Goal: Task Accomplishment & Management: Manage account settings

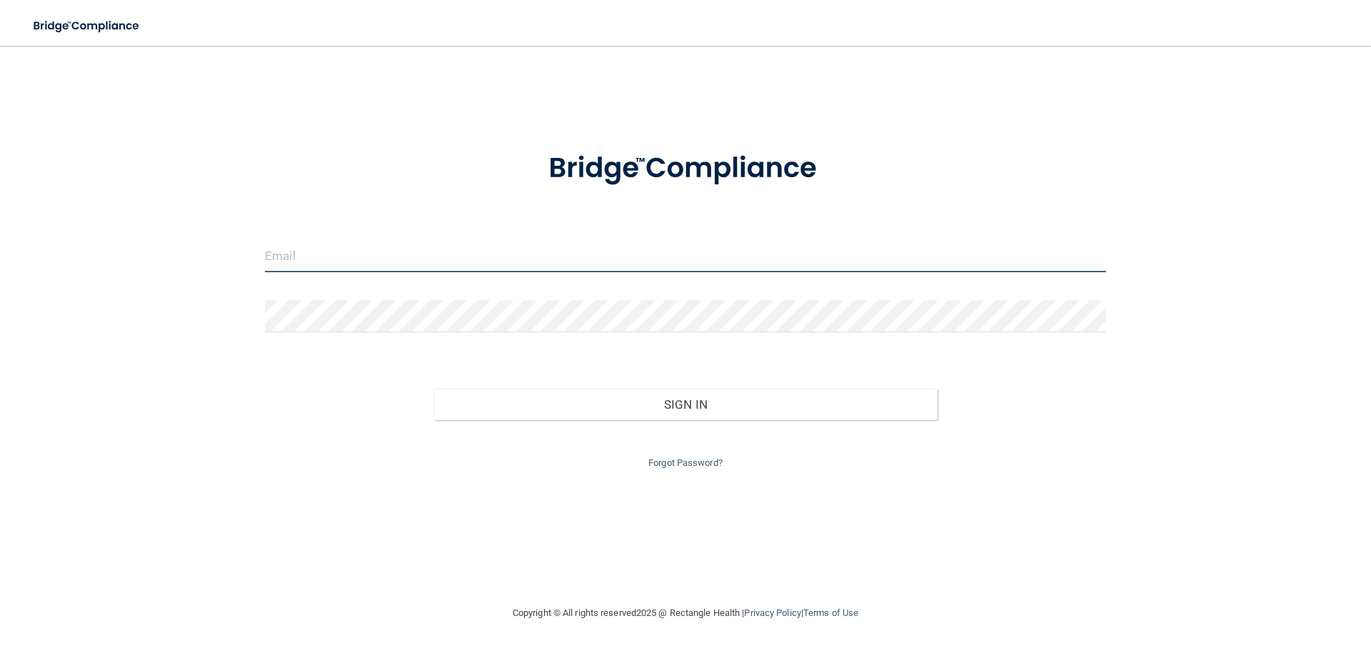
click at [518, 249] on input "email" at bounding box center [685, 256] width 841 height 32
type input "[EMAIL_ADDRESS][DOMAIN_NAME]"
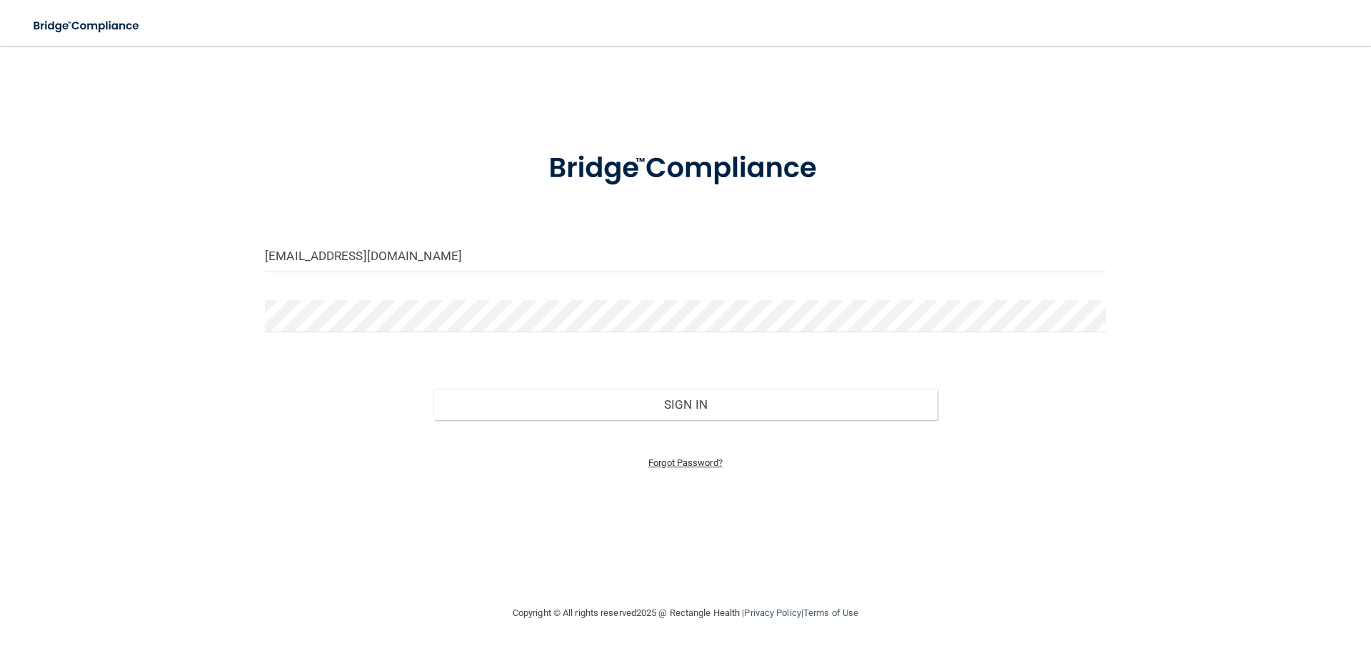
click at [676, 461] on link "Forgot Password?" at bounding box center [685, 462] width 74 height 11
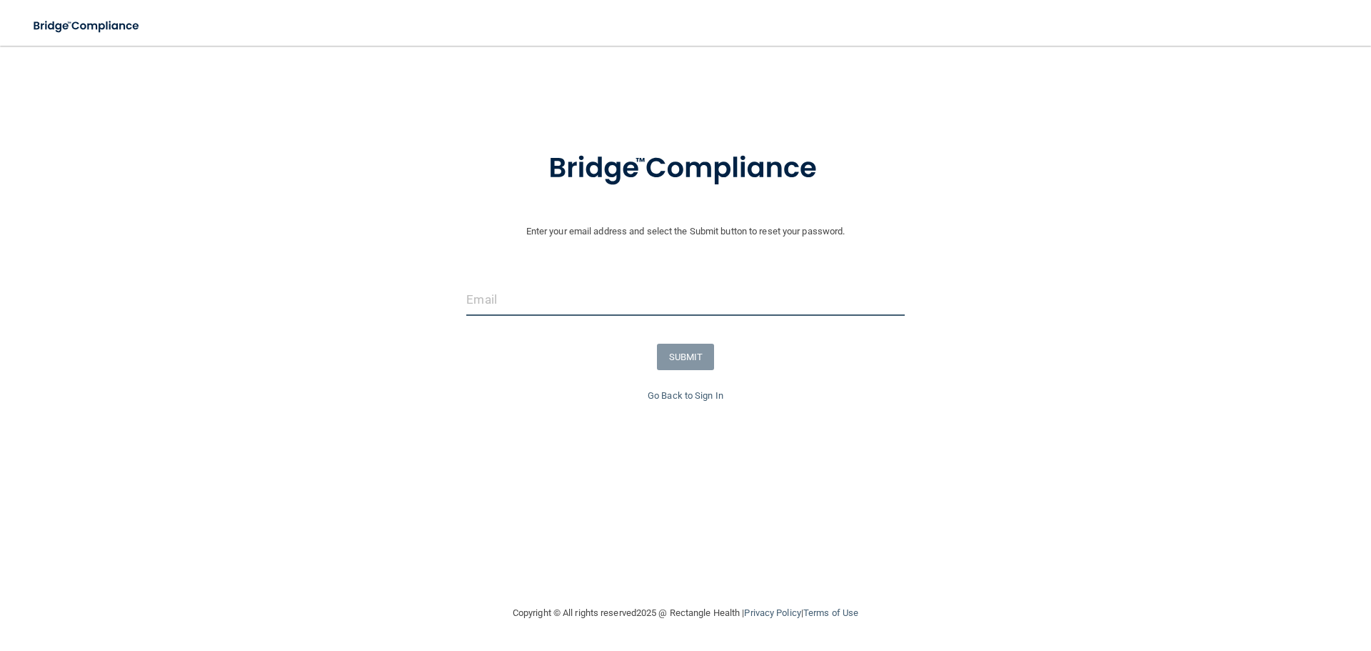
click at [606, 296] on input "email" at bounding box center [685, 299] width 438 height 32
type input "[EMAIL_ADDRESS][DOMAIN_NAME]"
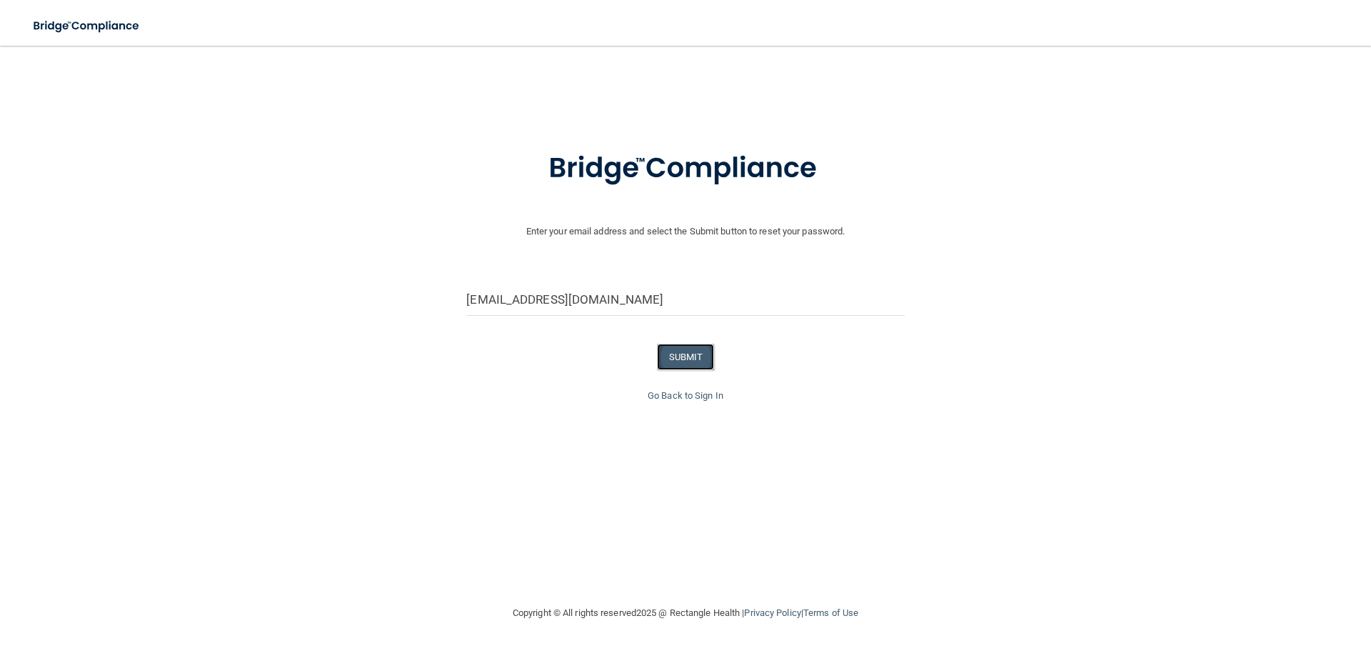
click at [683, 352] on button "SUBMIT" at bounding box center [686, 356] width 58 height 26
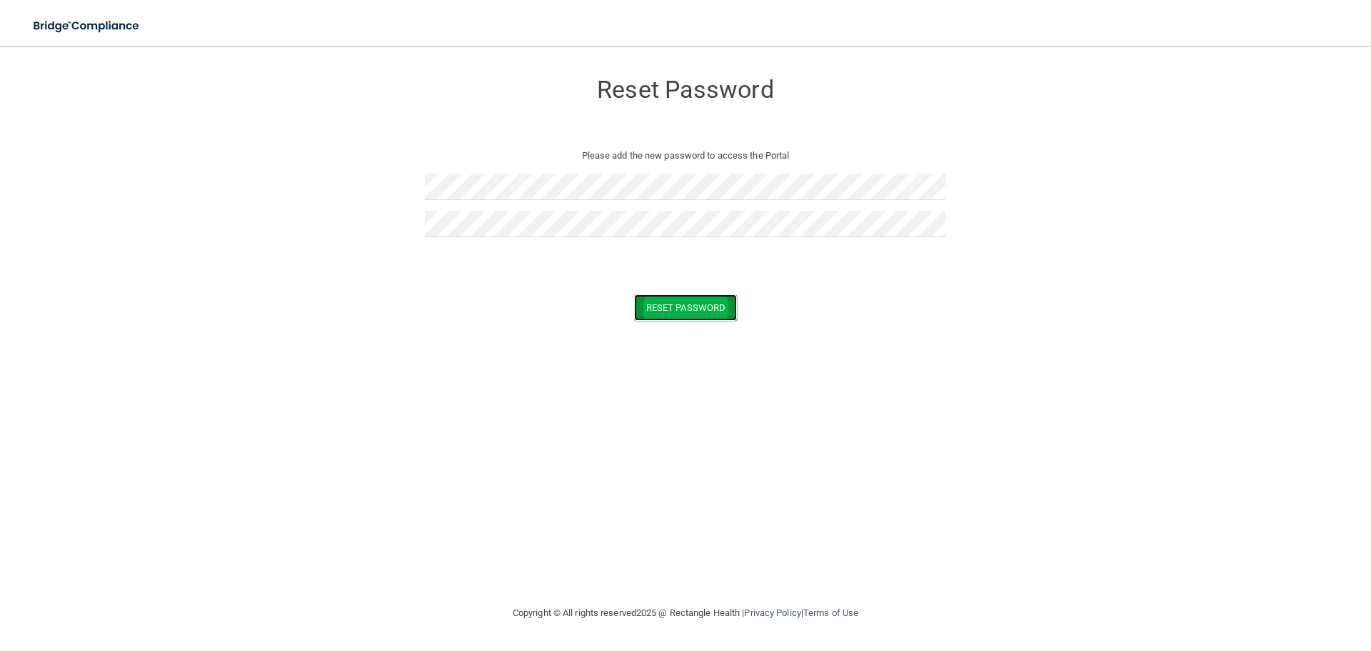
click at [648, 298] on button "Reset Password" at bounding box center [685, 307] width 103 height 26
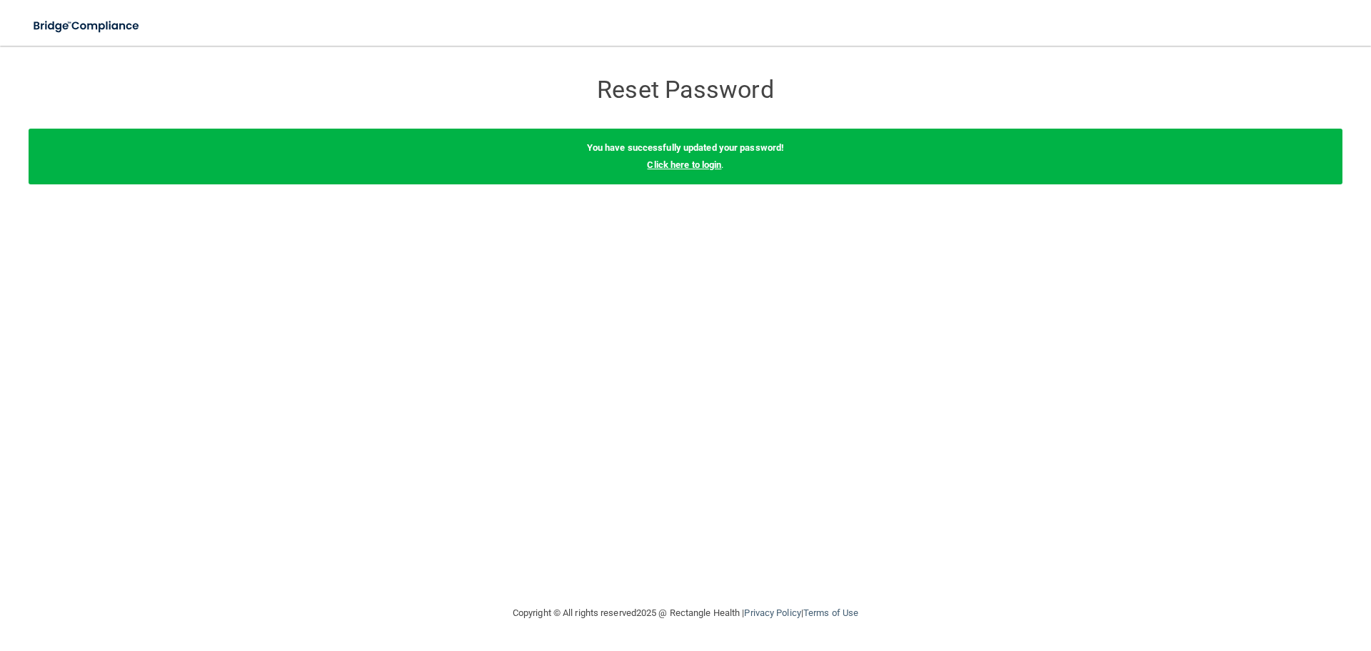
click at [680, 166] on link "Click here to login" at bounding box center [684, 164] width 74 height 11
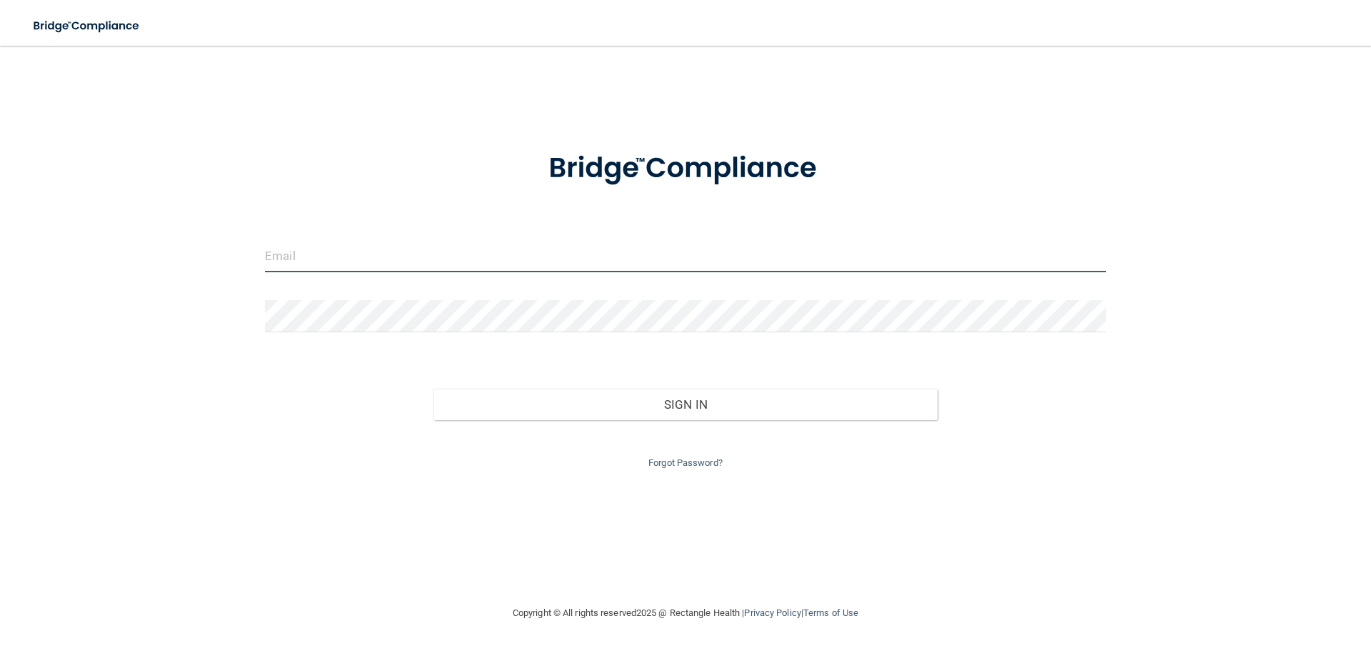
type input "[EMAIL_ADDRESS][DOMAIN_NAME]"
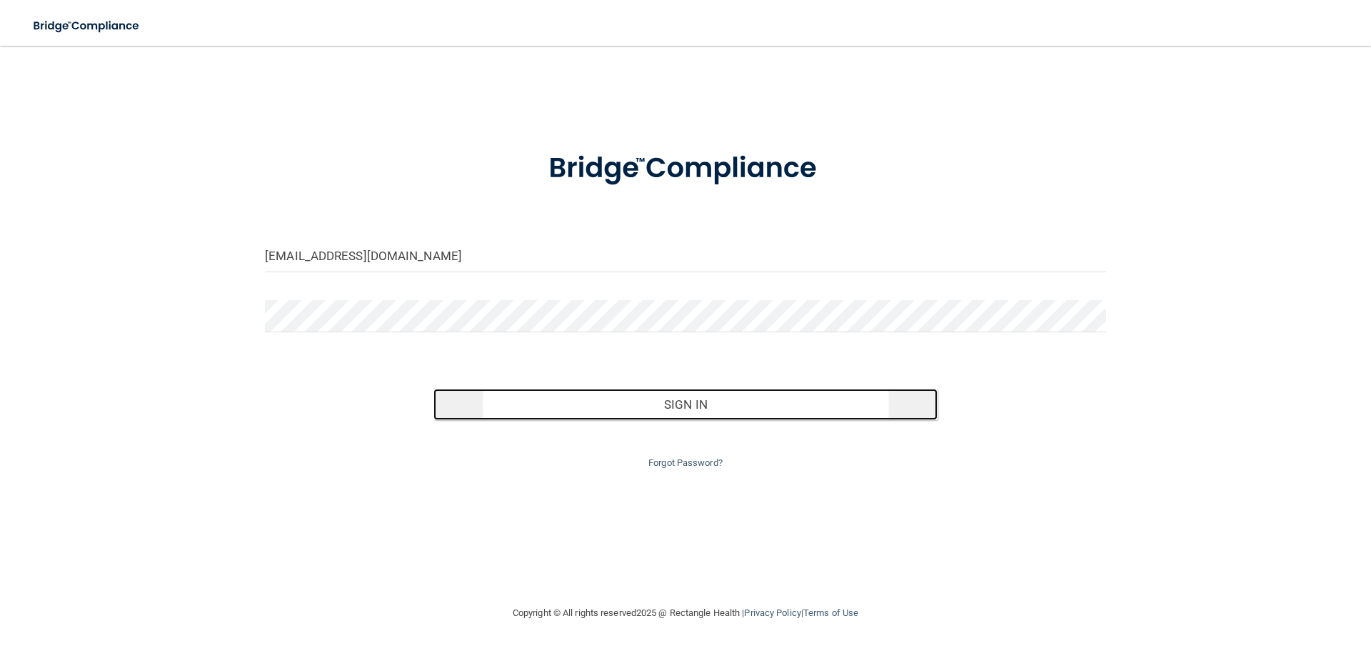
click at [800, 403] on button "Sign In" at bounding box center [685, 403] width 505 height 31
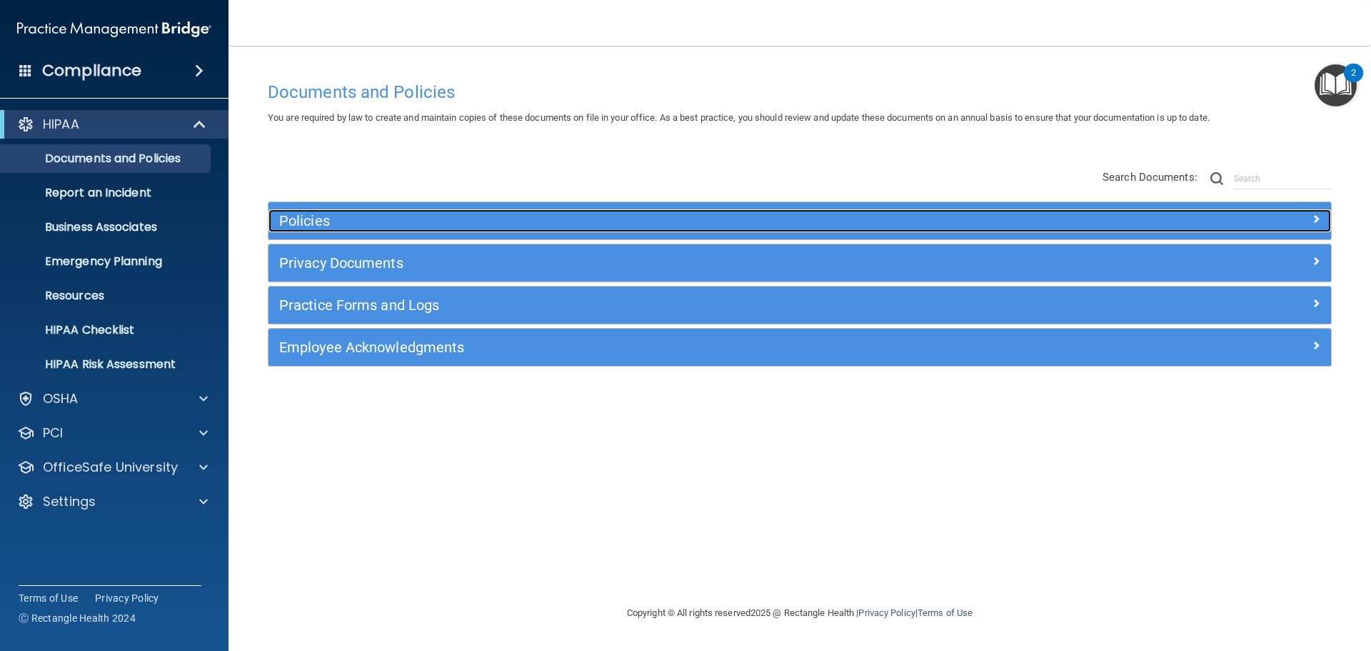
click at [339, 219] on h5 "Policies" at bounding box center [666, 221] width 775 height 16
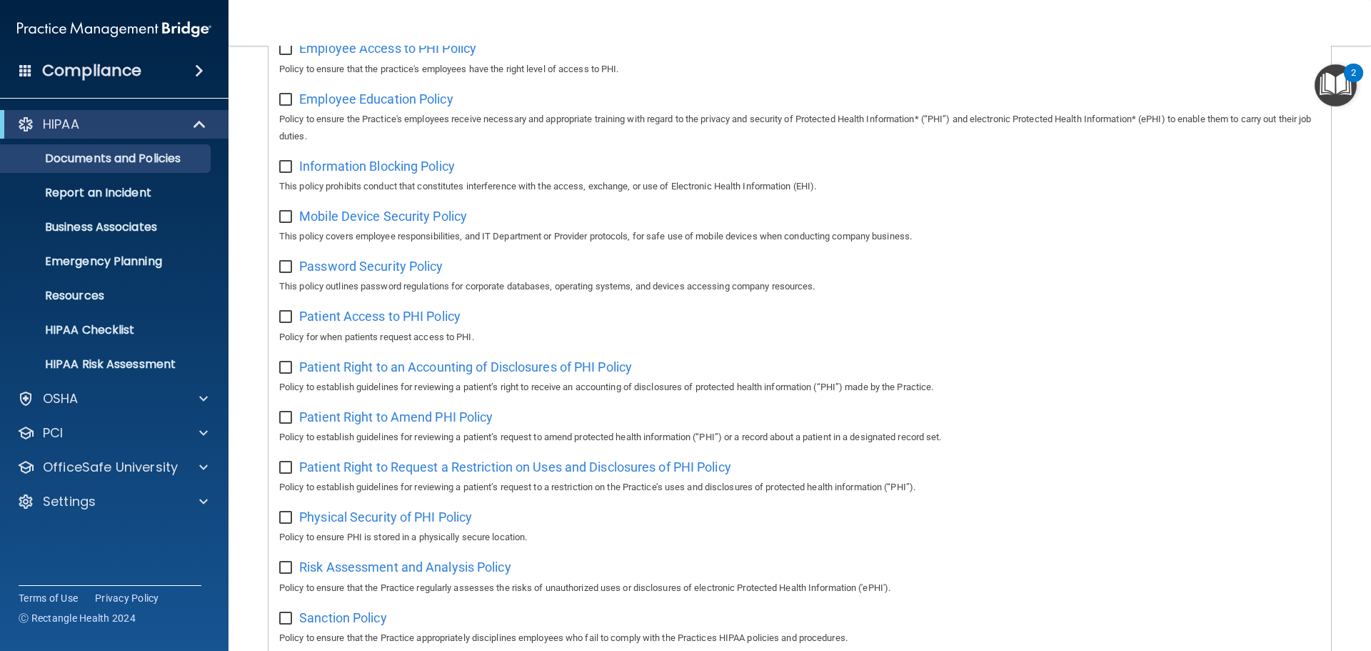
scroll to position [500, 0]
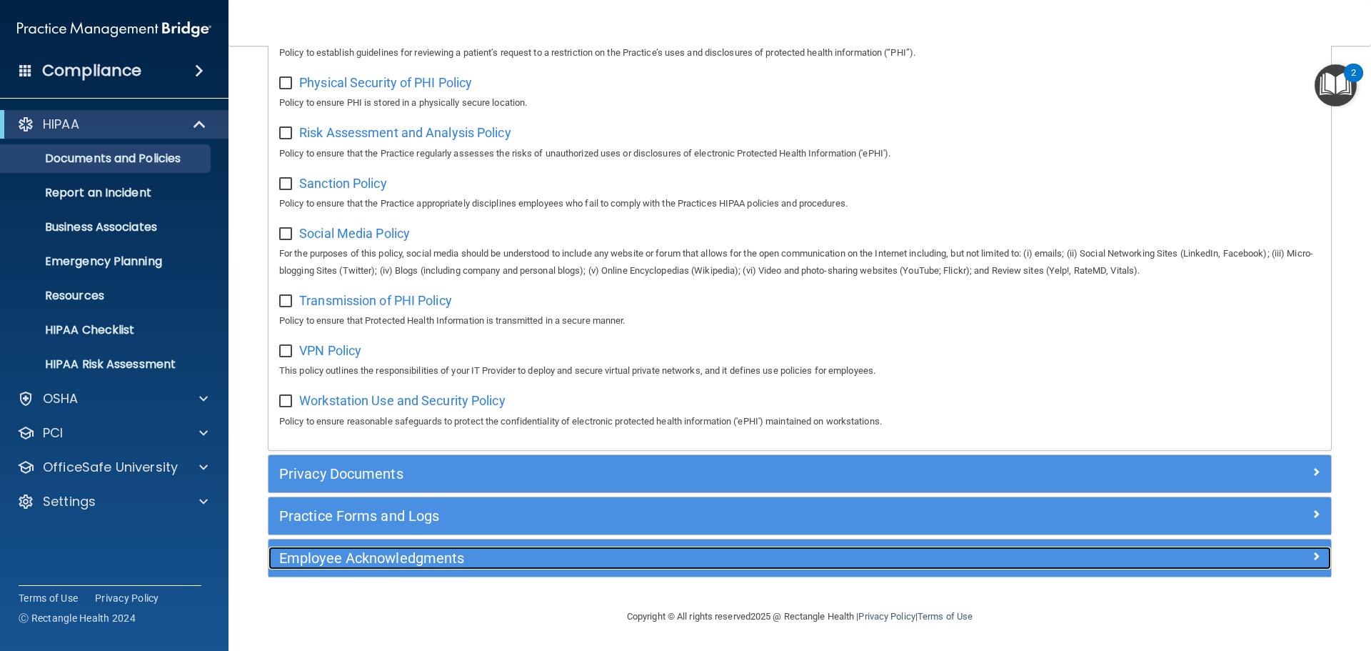
click at [401, 552] on h5 "Employee Acknowledgments" at bounding box center [666, 558] width 775 height 16
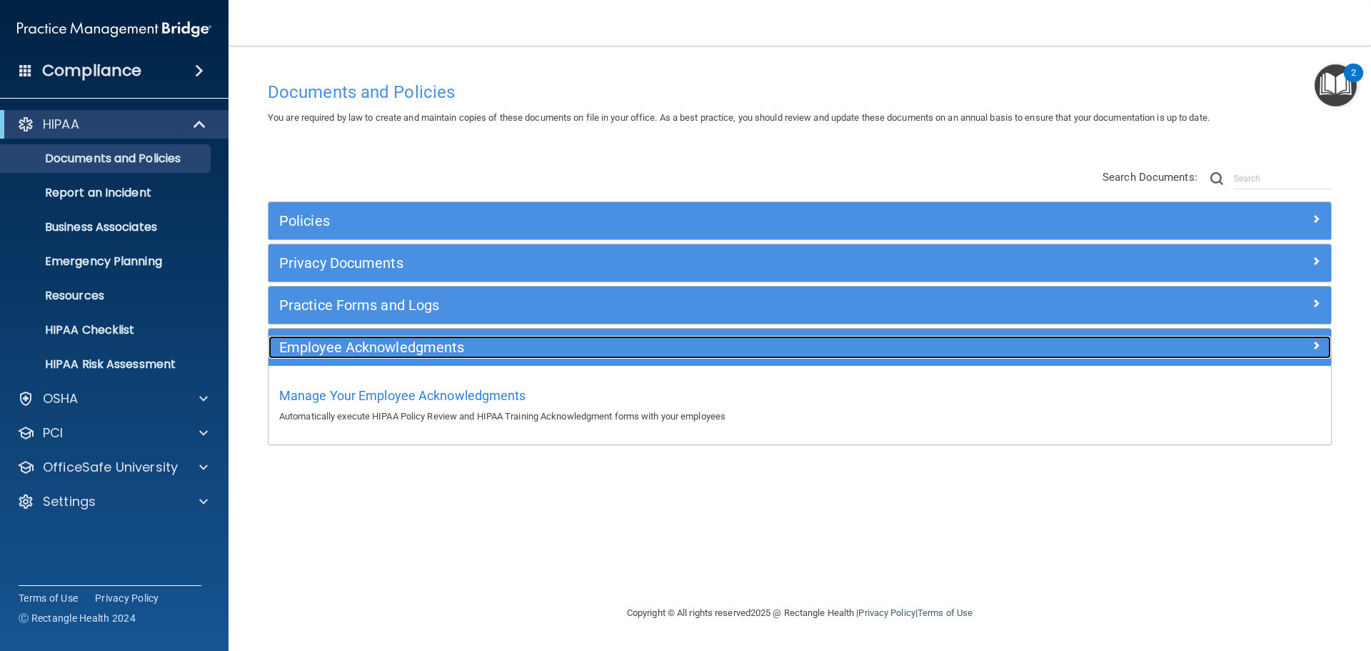
scroll to position [0, 0]
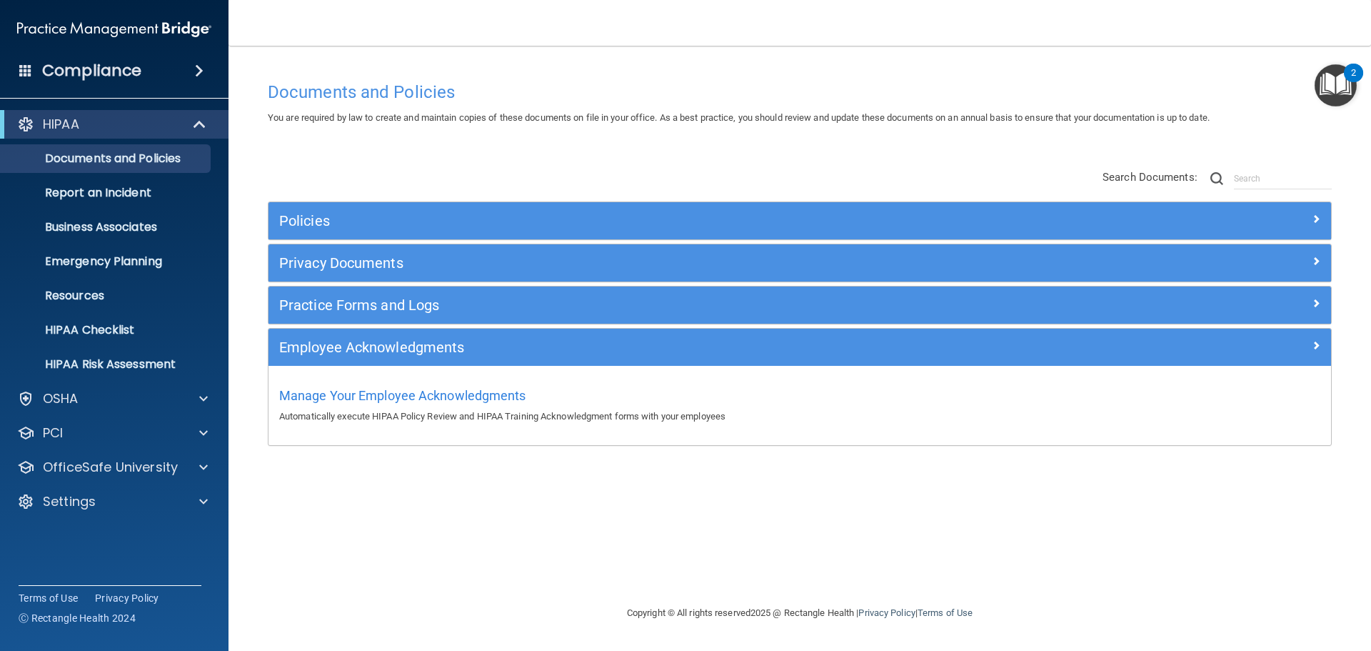
click at [114, 69] on h4 "Compliance" at bounding box center [91, 71] width 99 height 20
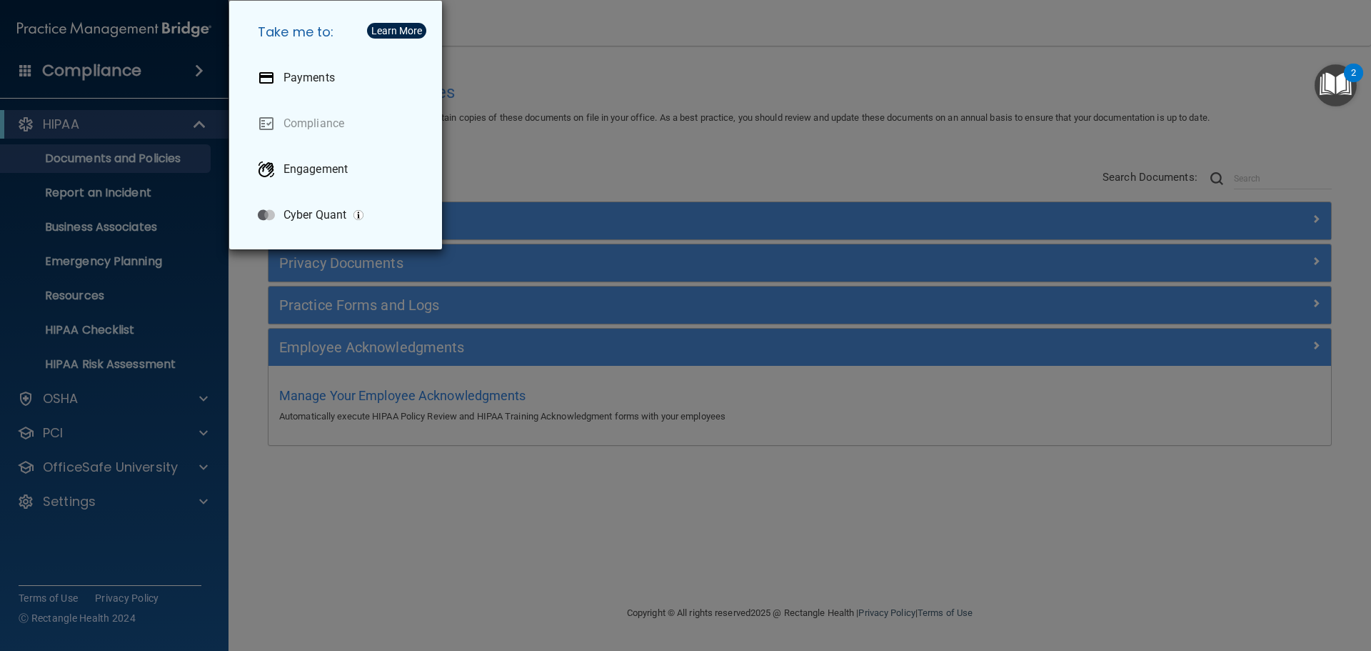
click at [782, 113] on div "Take me to: Payments Compliance Engagement Cyber Quant" at bounding box center [685, 325] width 1371 height 651
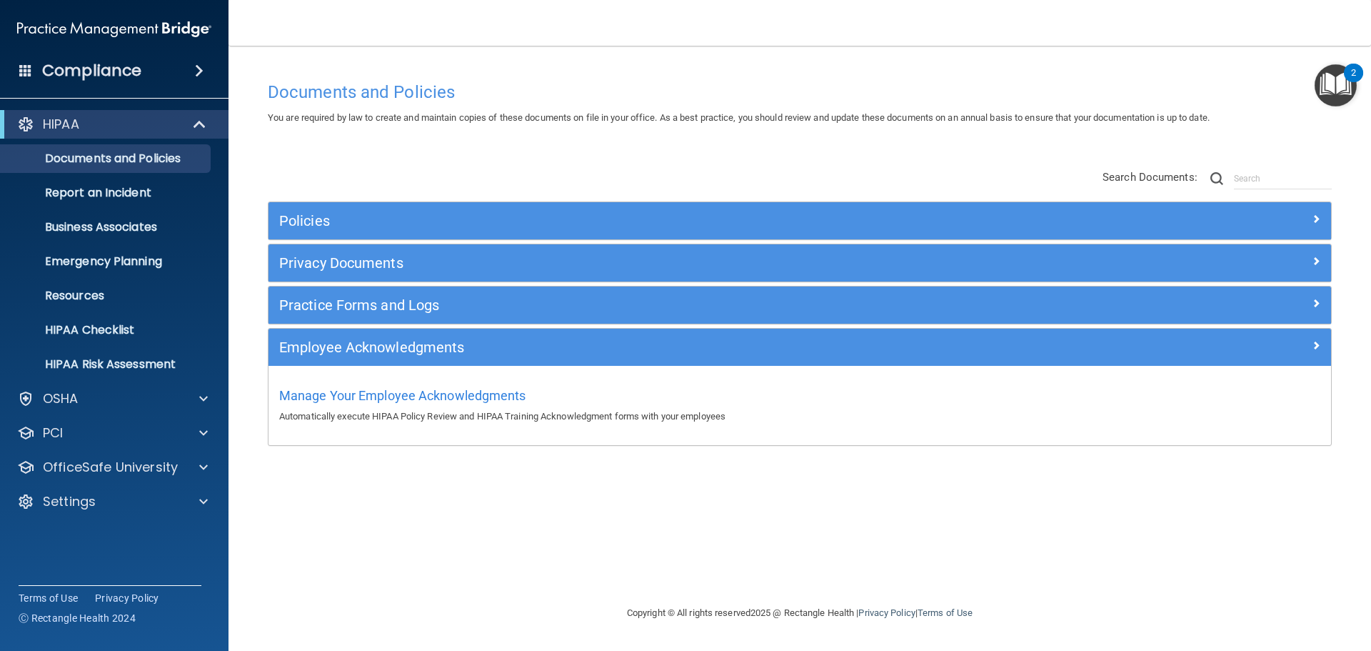
click at [1320, 88] on img "Open Resource Center, 2 new notifications" at bounding box center [1336, 85] width 42 height 42
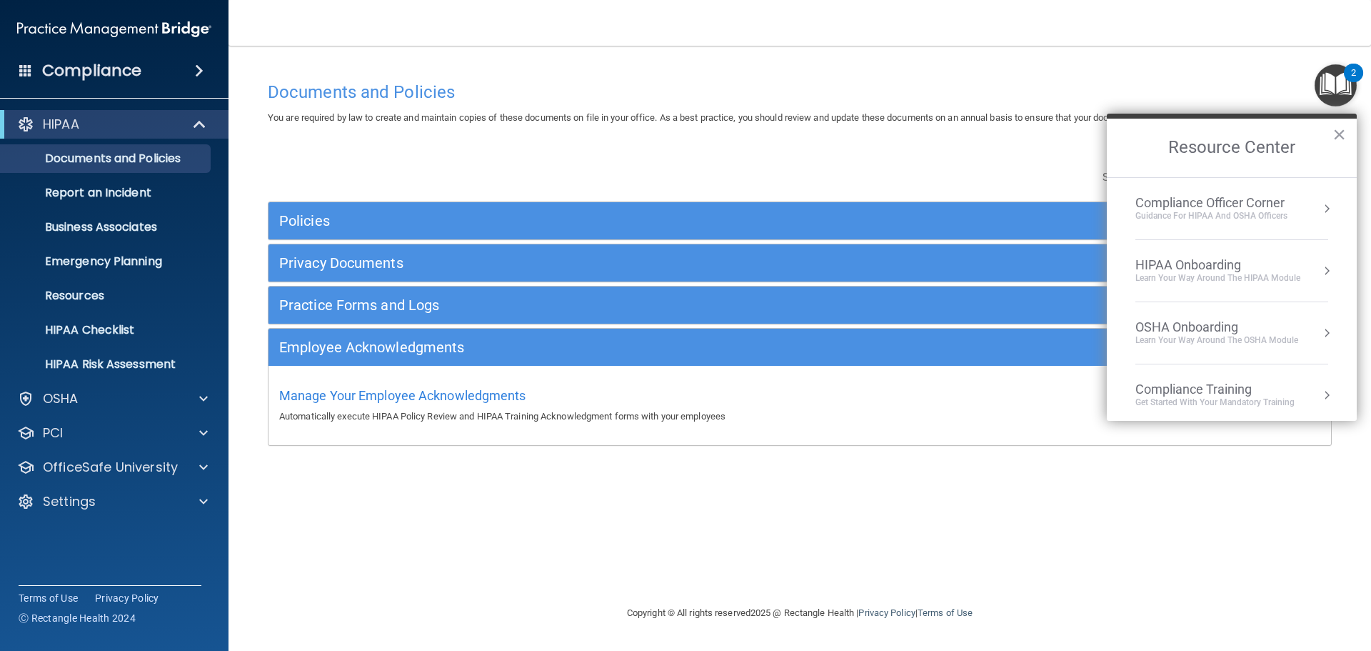
click at [1195, 385] on div "Compliance Training" at bounding box center [1214, 389] width 159 height 16
click at [1183, 200] on div "HIPAA Training for Admins" at bounding box center [1192, 201] width 149 height 13
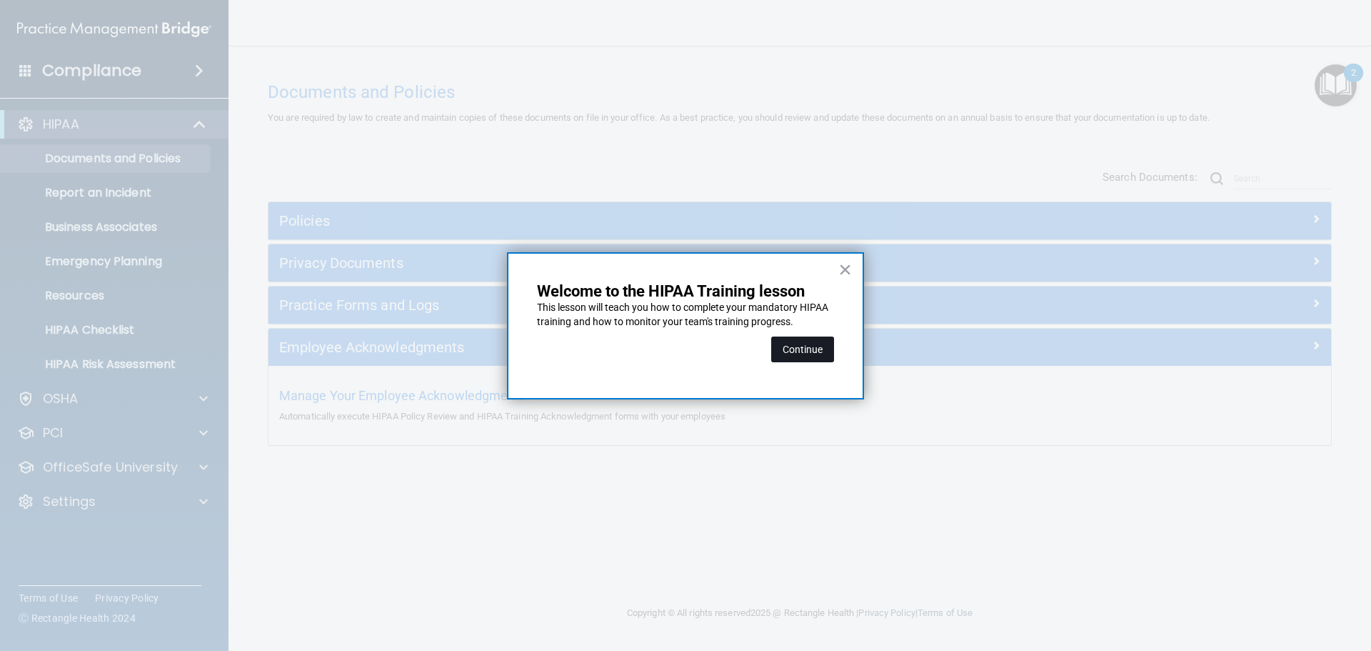
click at [802, 349] on button "Continue" at bounding box center [802, 349] width 63 height 26
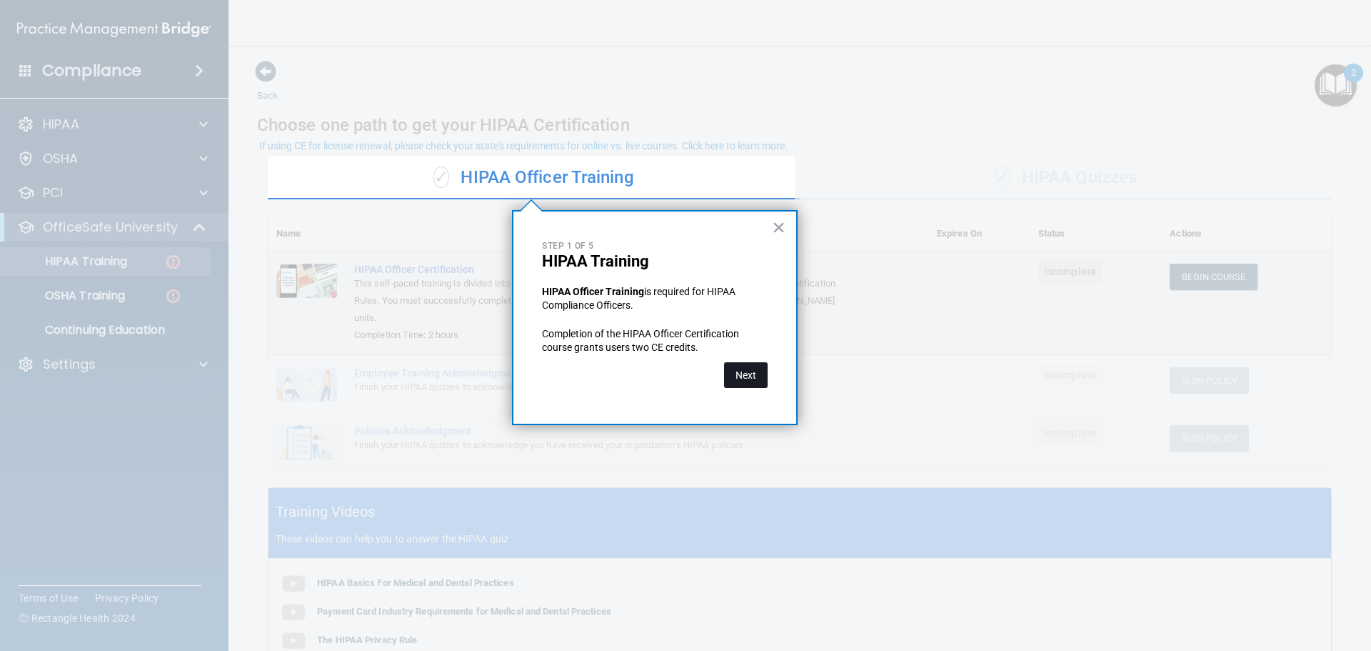
click at [740, 375] on button "Next" at bounding box center [746, 375] width 44 height 26
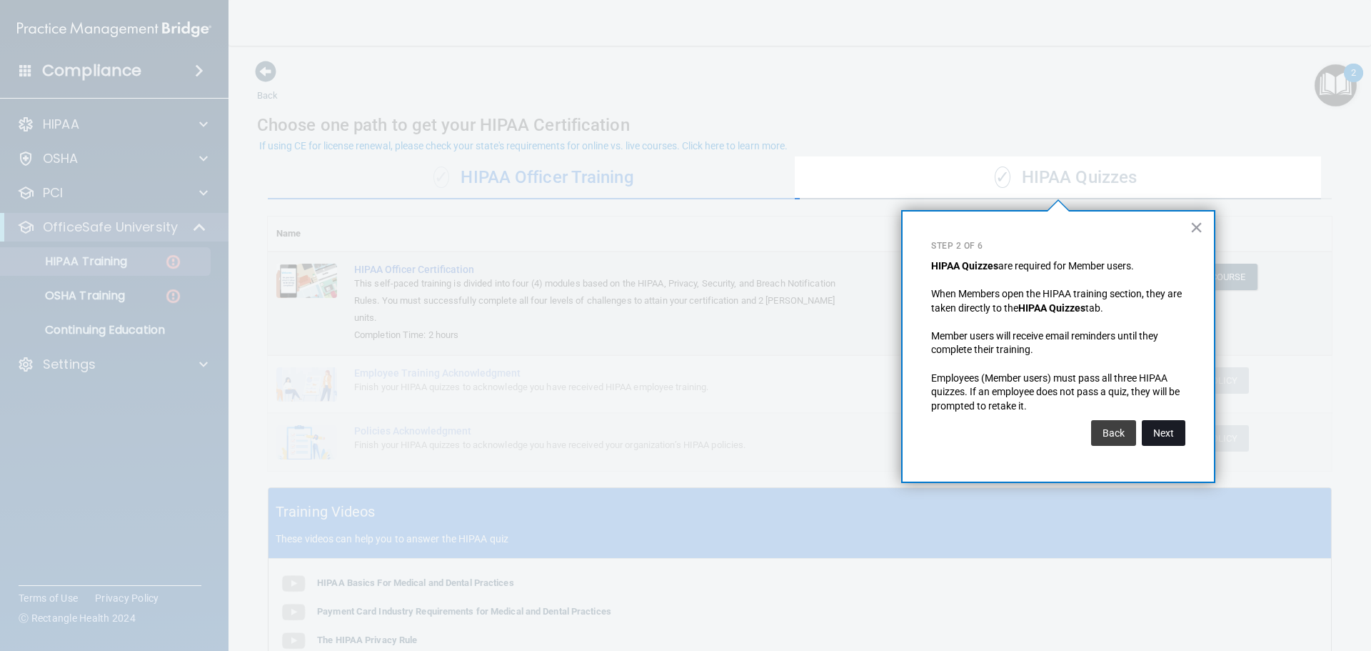
click at [1183, 433] on button "Next" at bounding box center [1164, 433] width 44 height 26
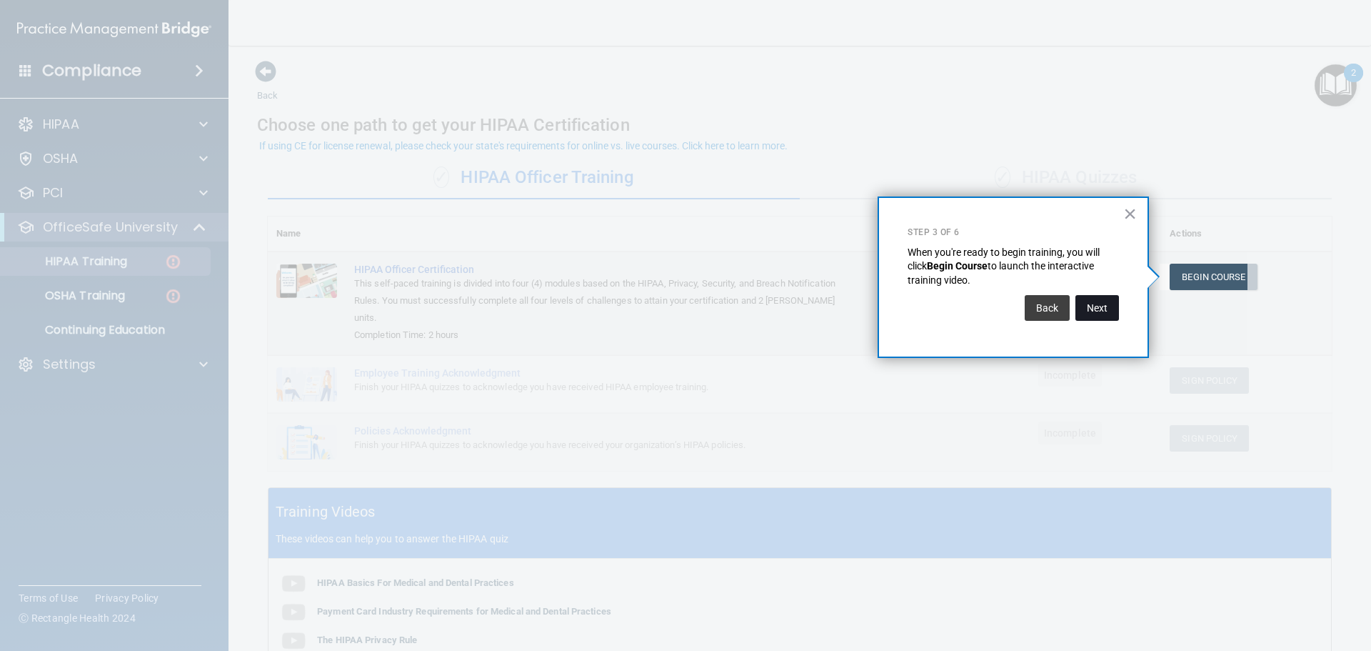
click at [1102, 311] on button "Next" at bounding box center [1097, 308] width 44 height 26
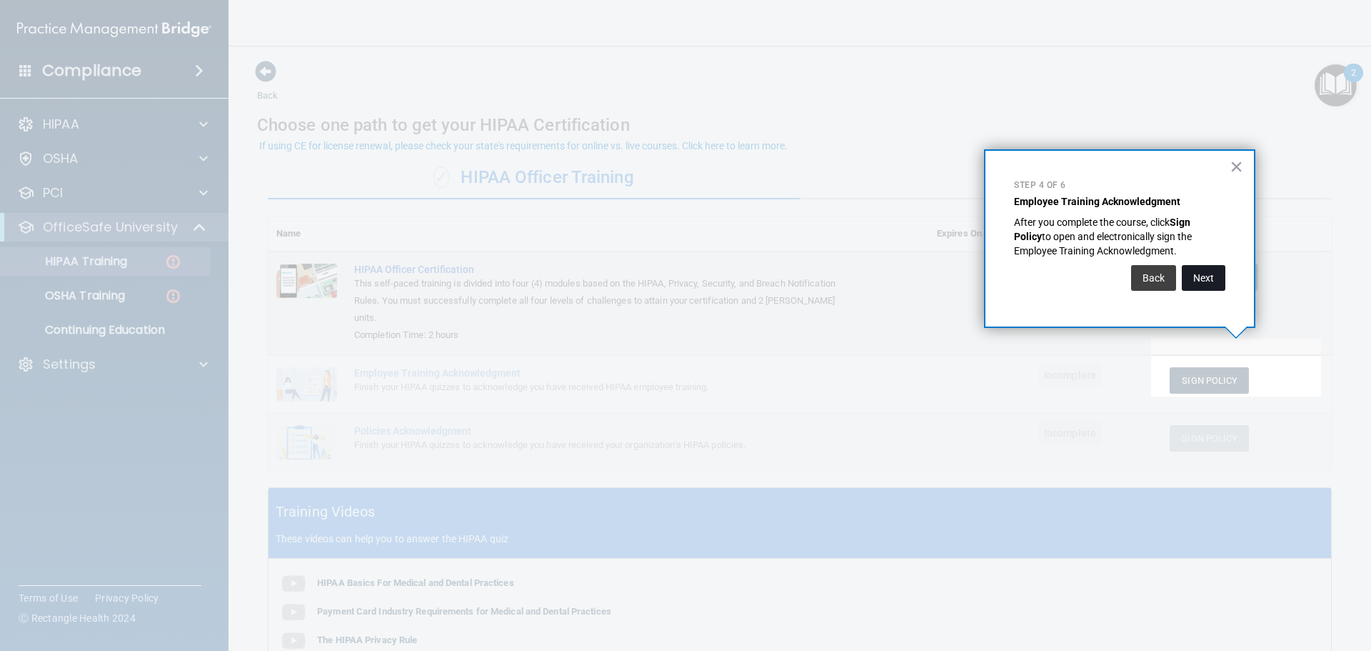
click at [1209, 280] on button "Next" at bounding box center [1204, 278] width 44 height 26
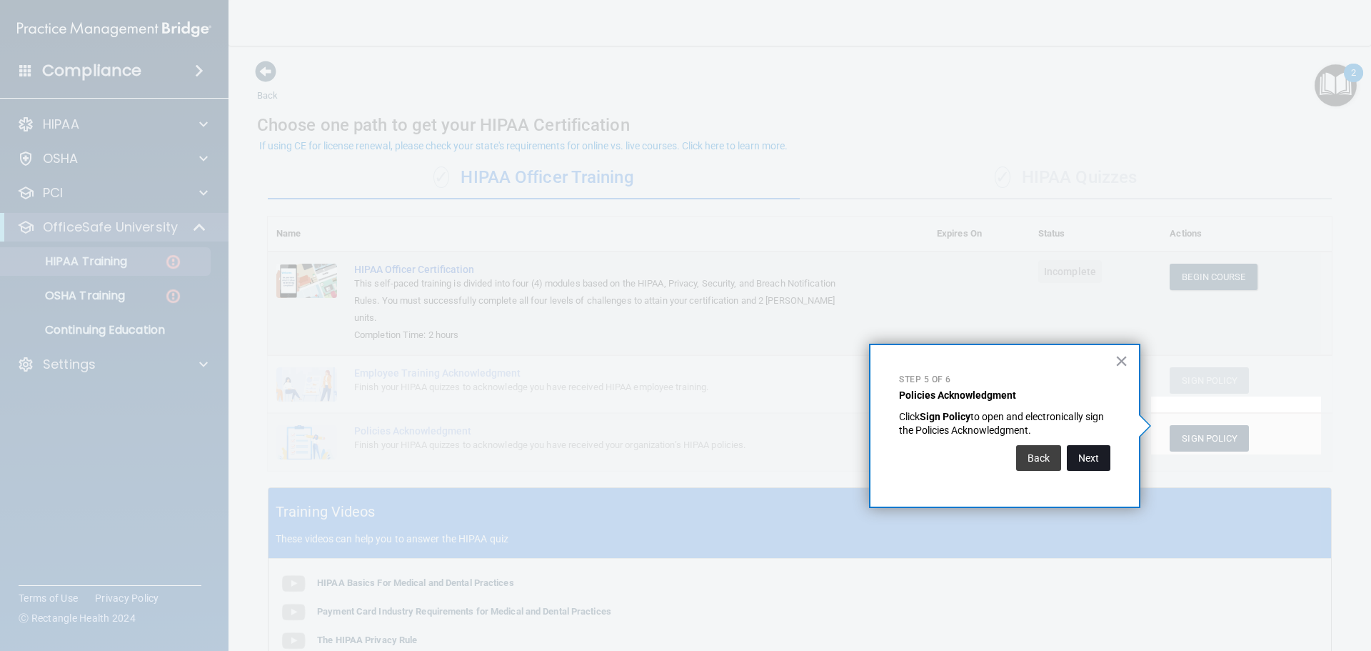
click at [1079, 460] on button "Next" at bounding box center [1089, 458] width 44 height 26
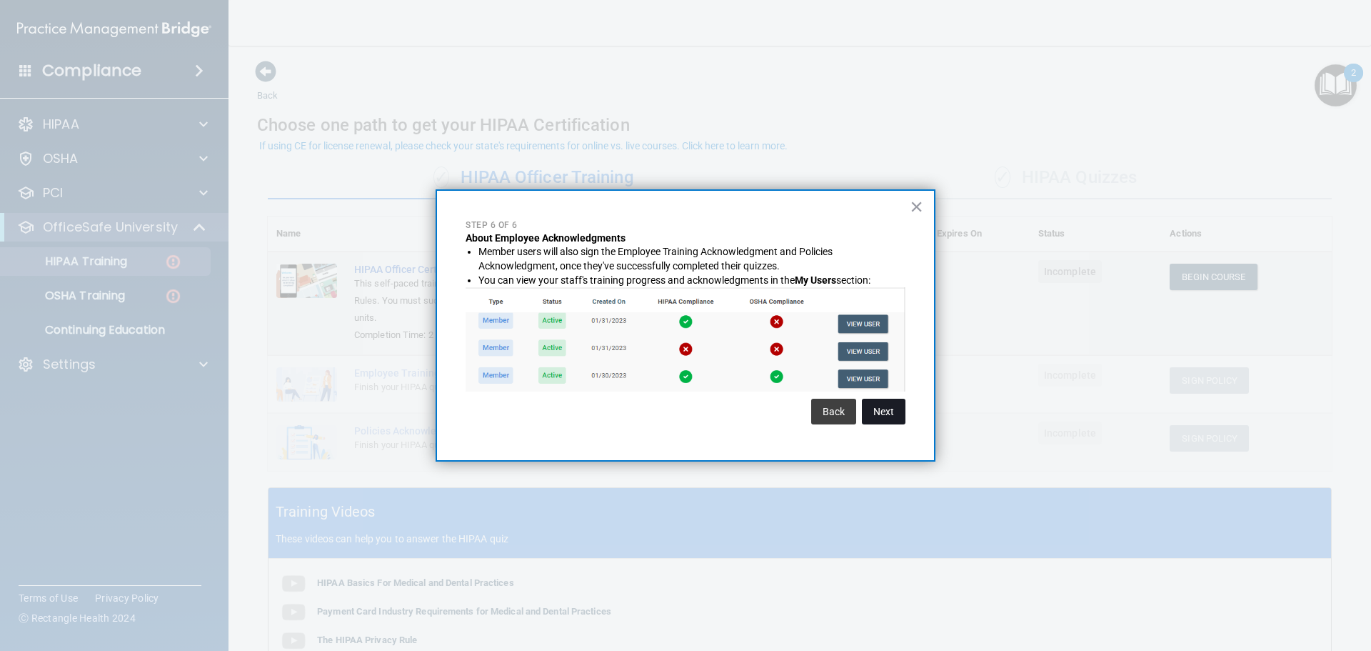
click at [882, 415] on button "Next" at bounding box center [884, 411] width 44 height 26
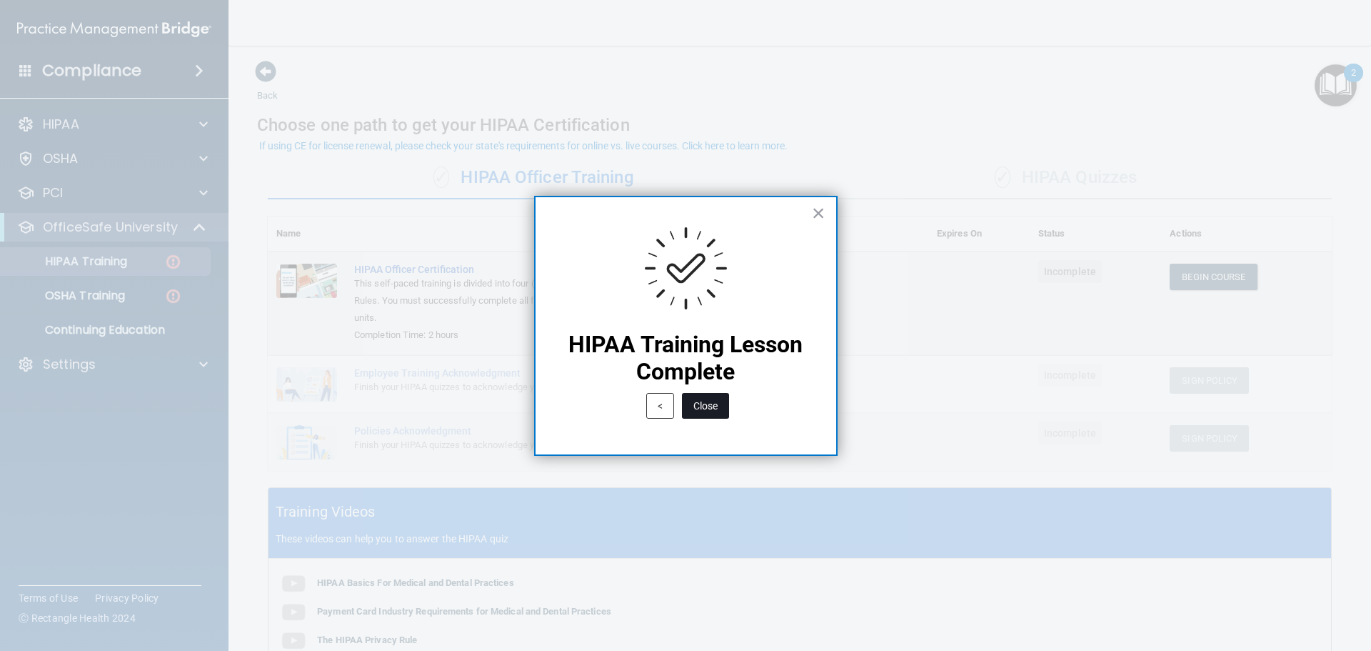
click at [709, 408] on button "Close" at bounding box center [705, 406] width 47 height 26
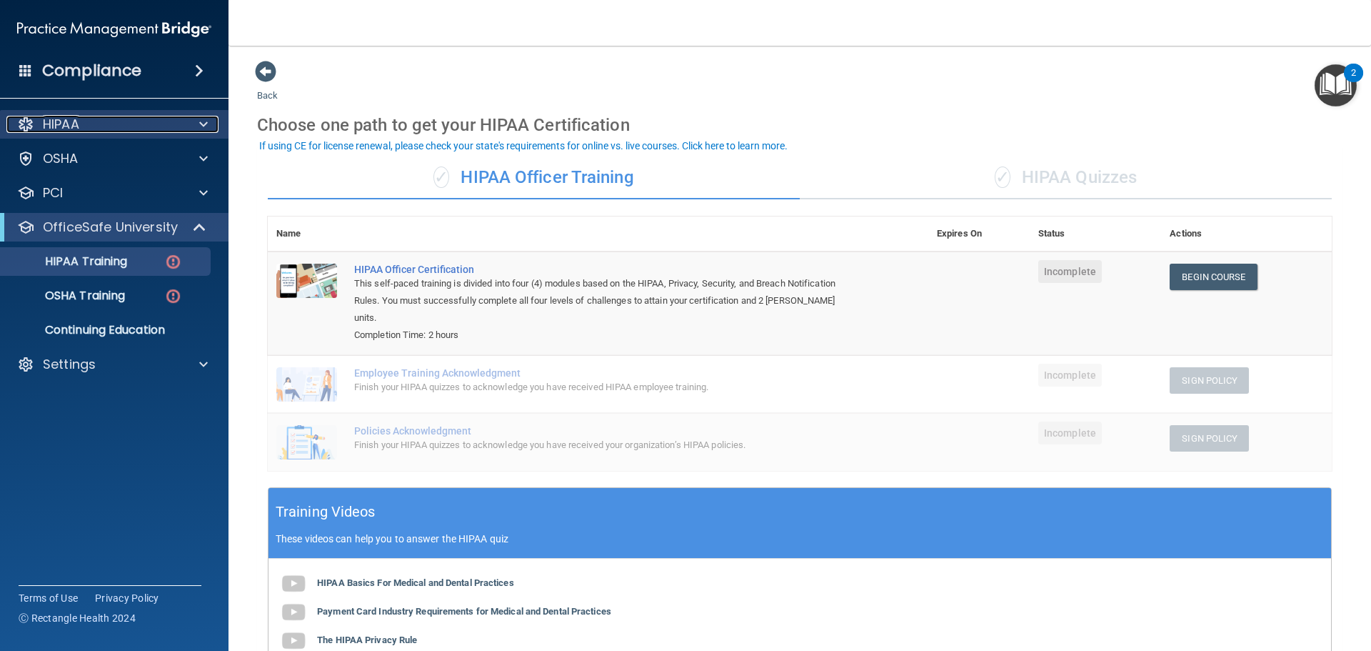
click at [96, 119] on div "HIPAA" at bounding box center [94, 124] width 177 height 17
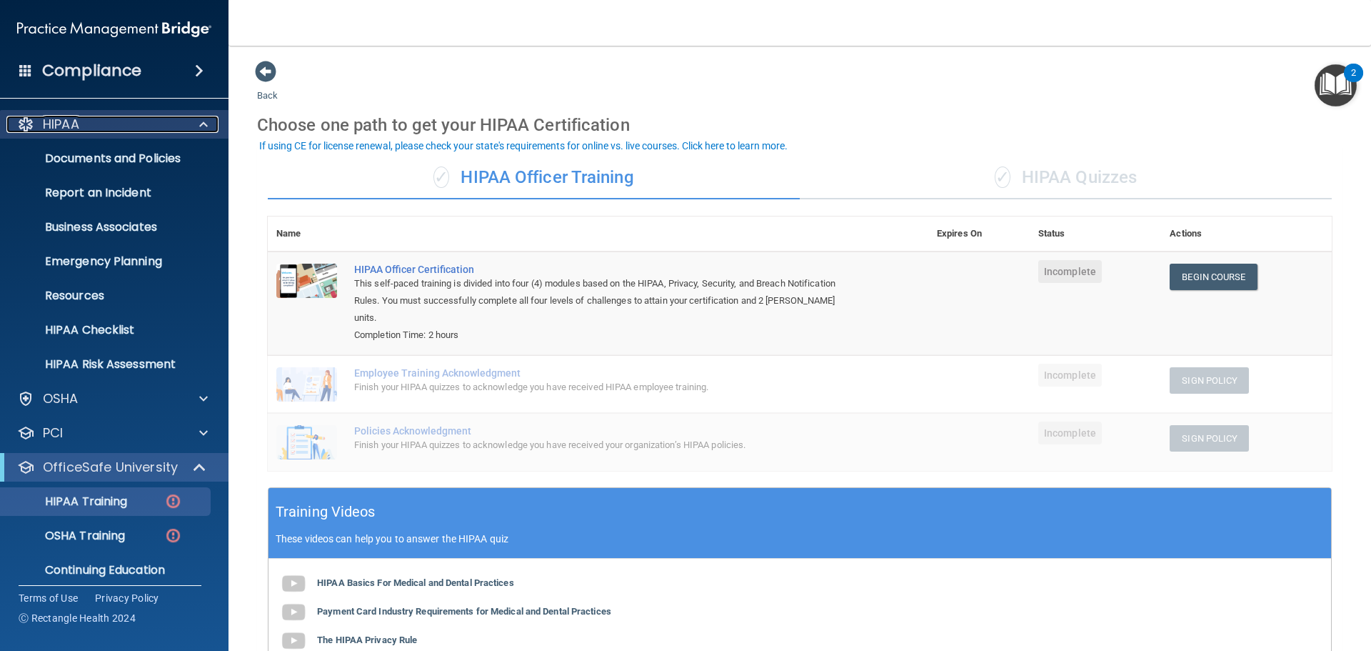
click at [96, 119] on div "HIPAA" at bounding box center [94, 124] width 177 height 17
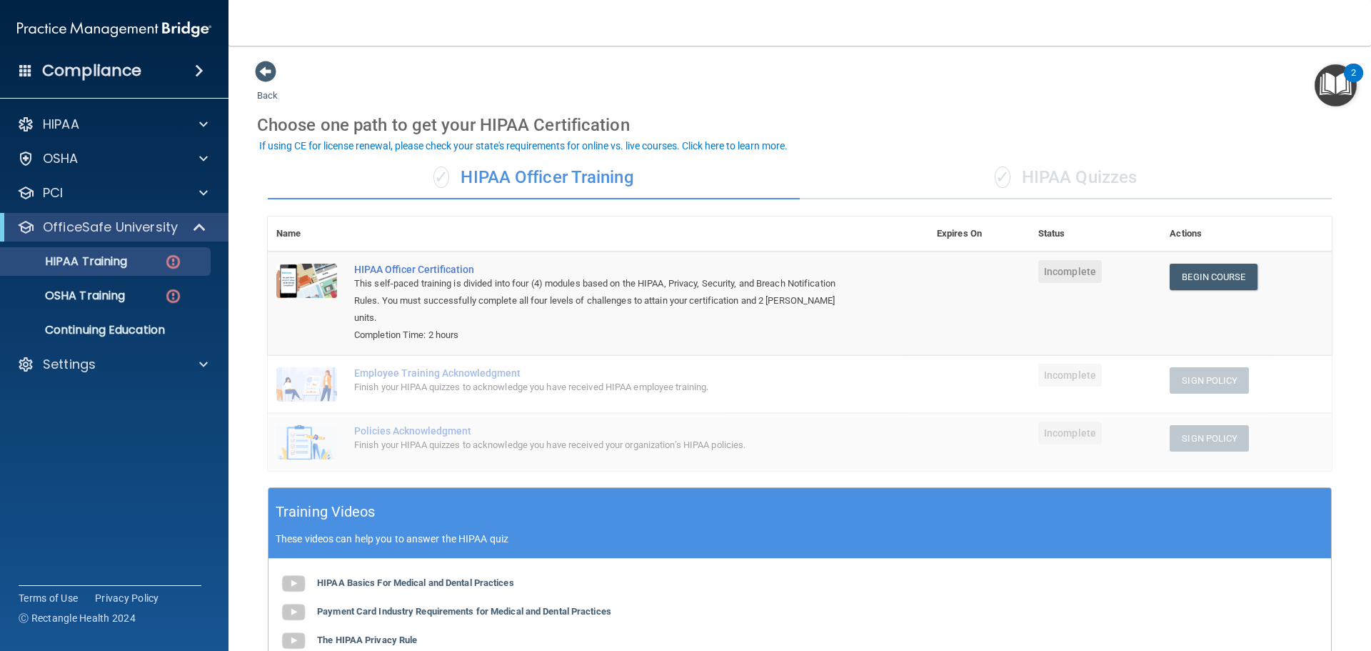
click at [106, 23] on img at bounding box center [114, 29] width 194 height 29
click at [86, 122] on div "HIPAA" at bounding box center [94, 124] width 177 height 17
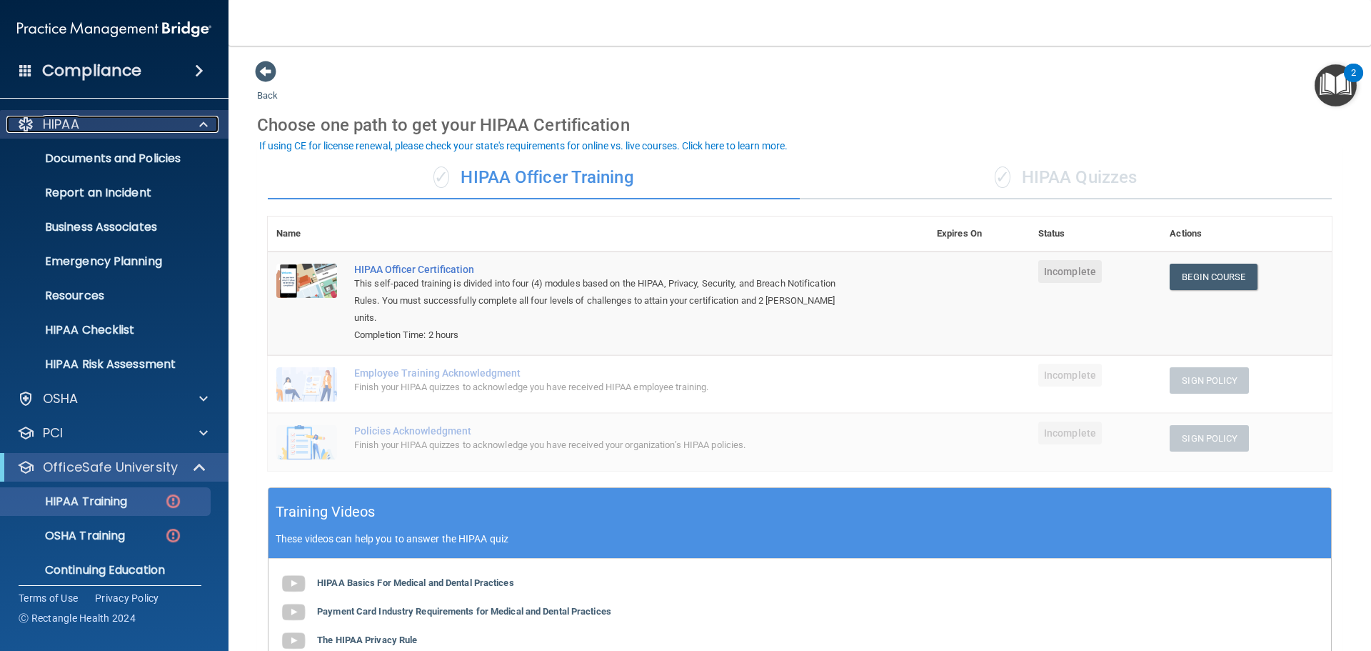
click at [86, 122] on div "HIPAA" at bounding box center [94, 124] width 177 height 17
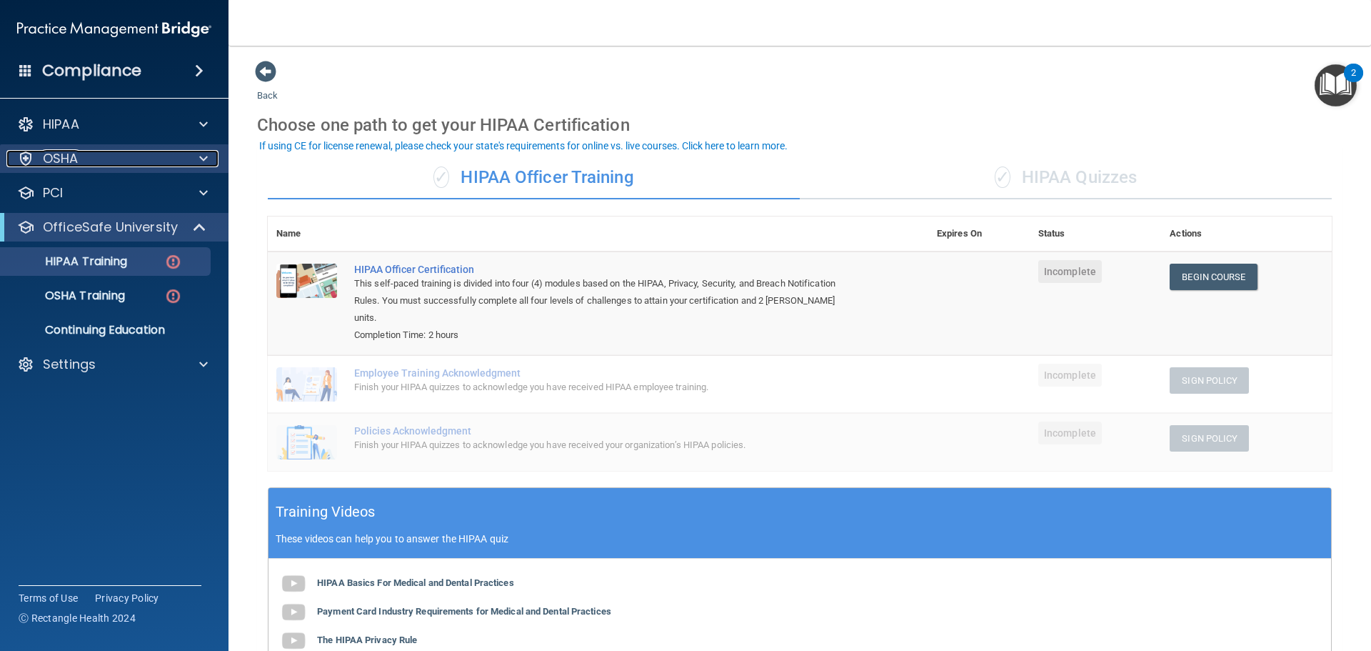
click at [87, 164] on div "OSHA" at bounding box center [94, 158] width 177 height 17
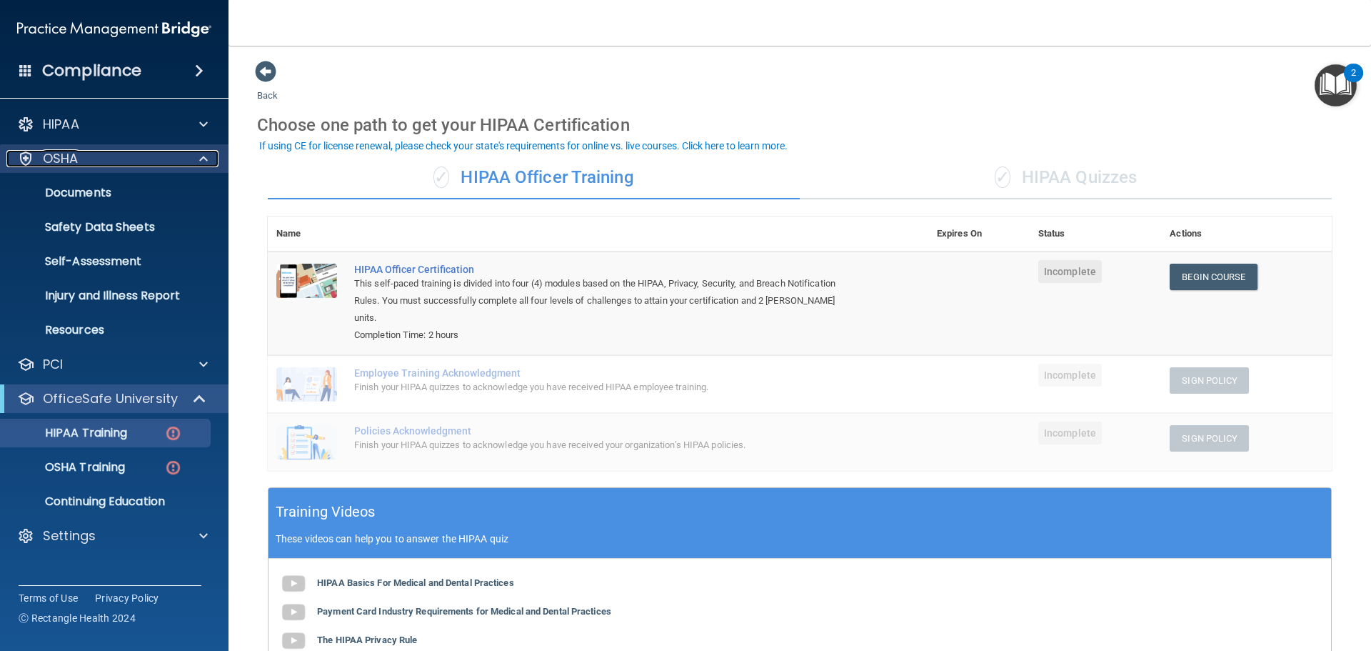
click at [87, 164] on div "OSHA" at bounding box center [94, 158] width 177 height 17
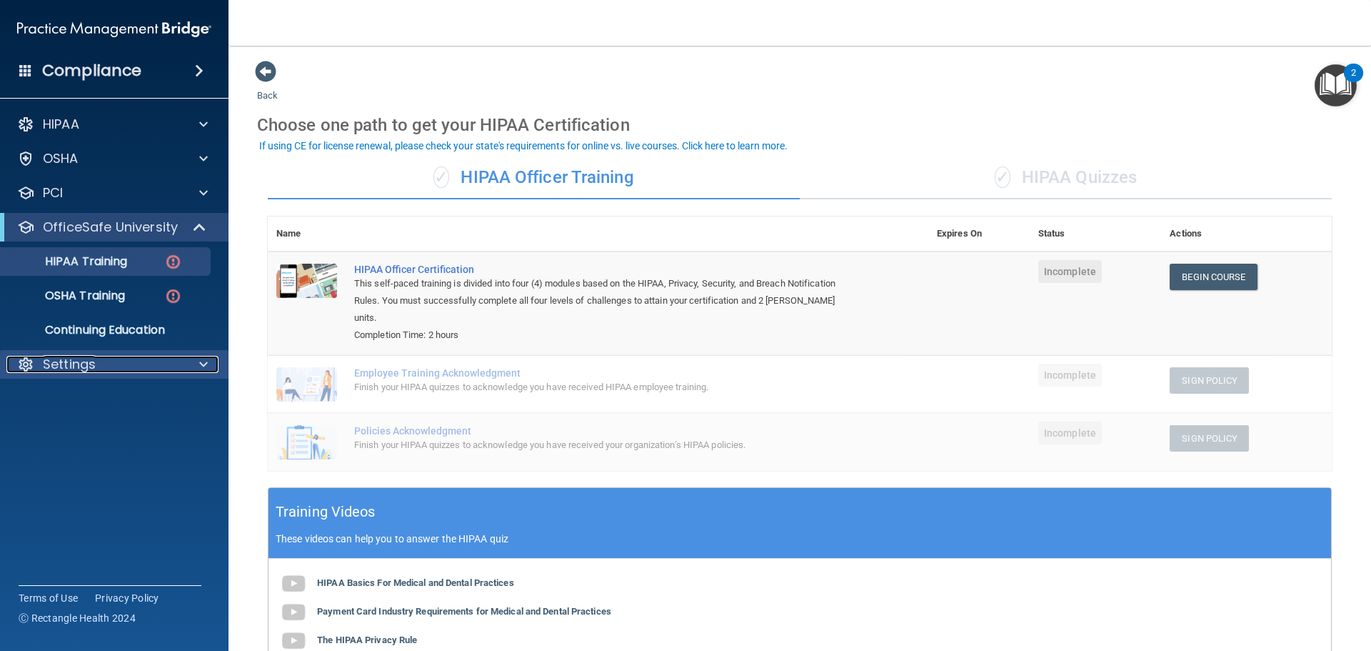
click at [77, 371] on p "Settings" at bounding box center [69, 364] width 53 height 17
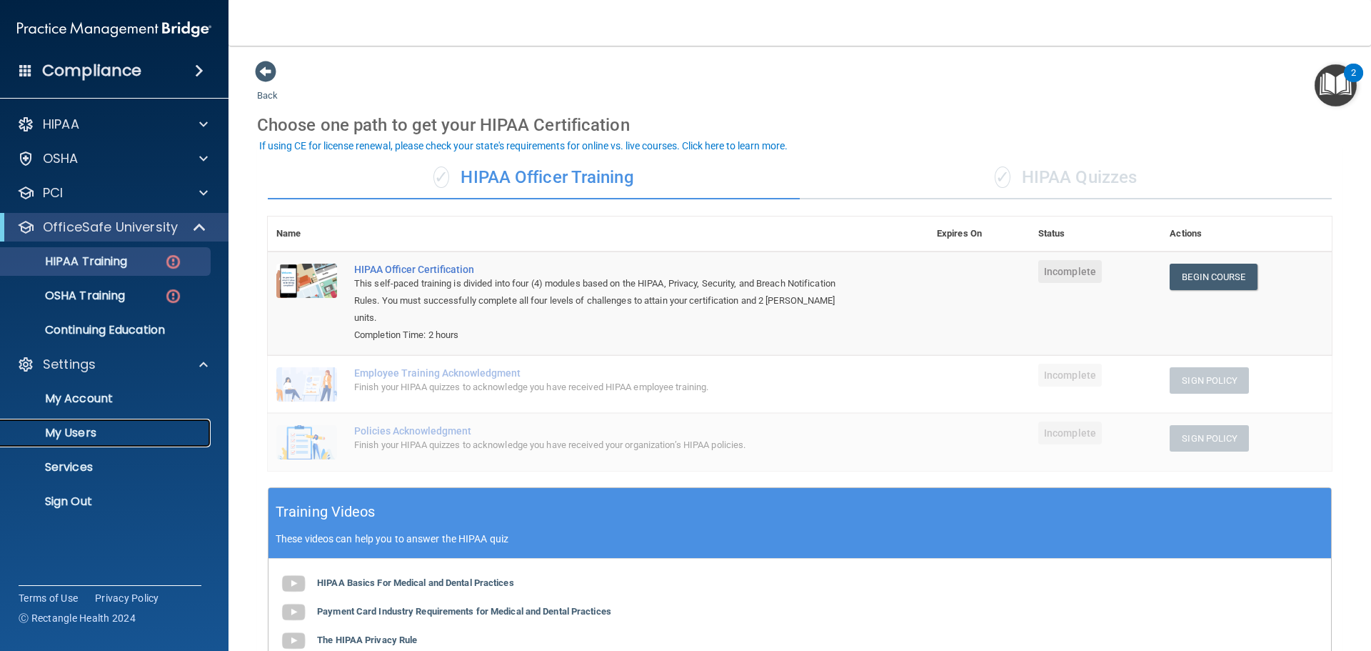
click at [74, 429] on p "My Users" at bounding box center [106, 433] width 195 height 14
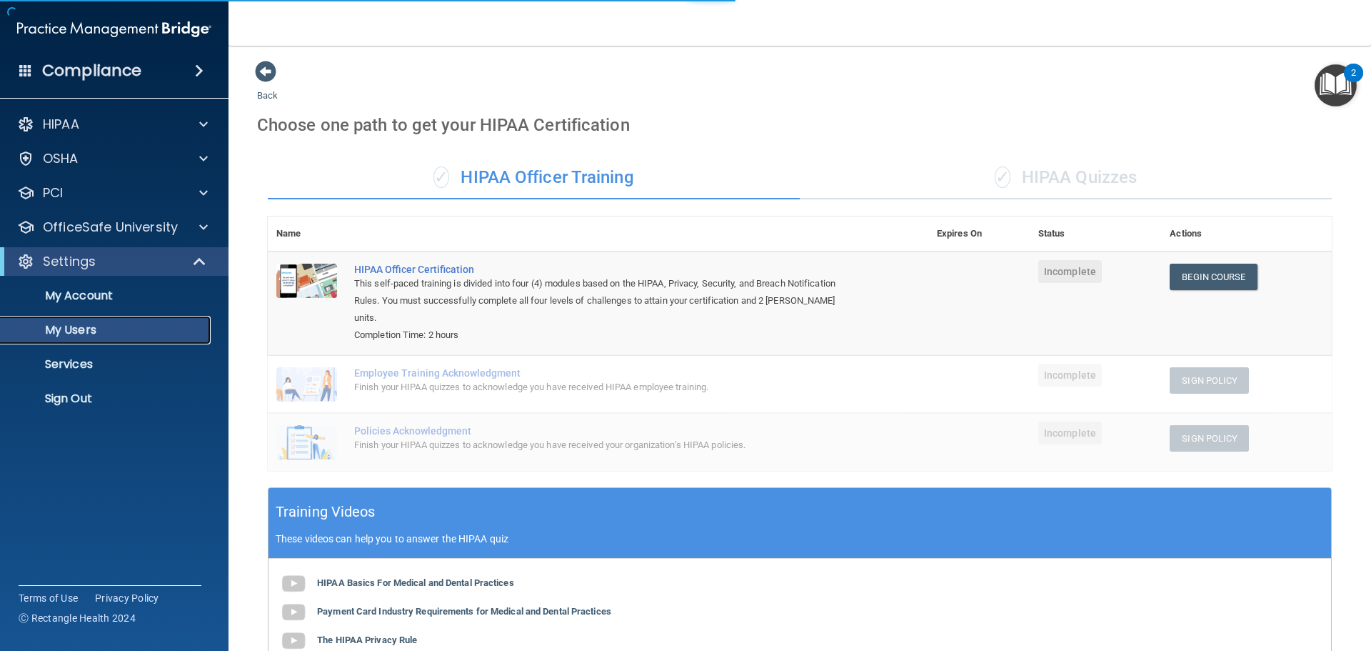
select select "20"
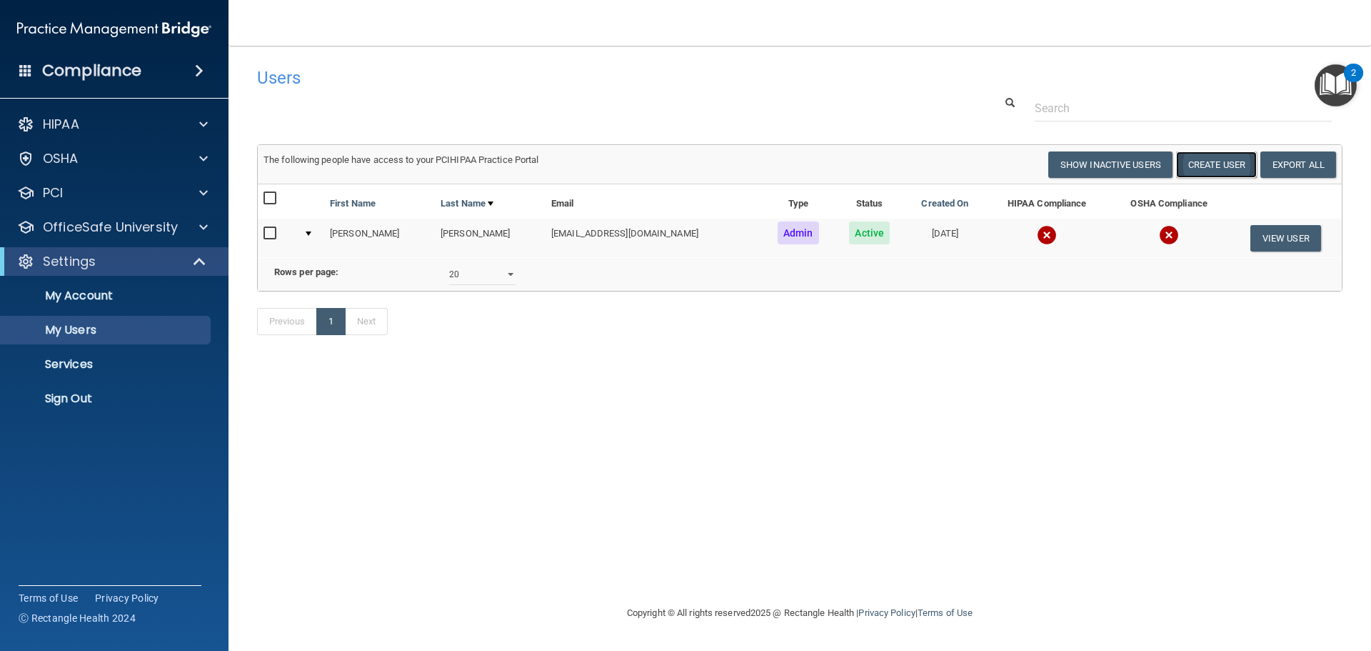
click at [1225, 161] on button "Create User" at bounding box center [1216, 164] width 81 height 26
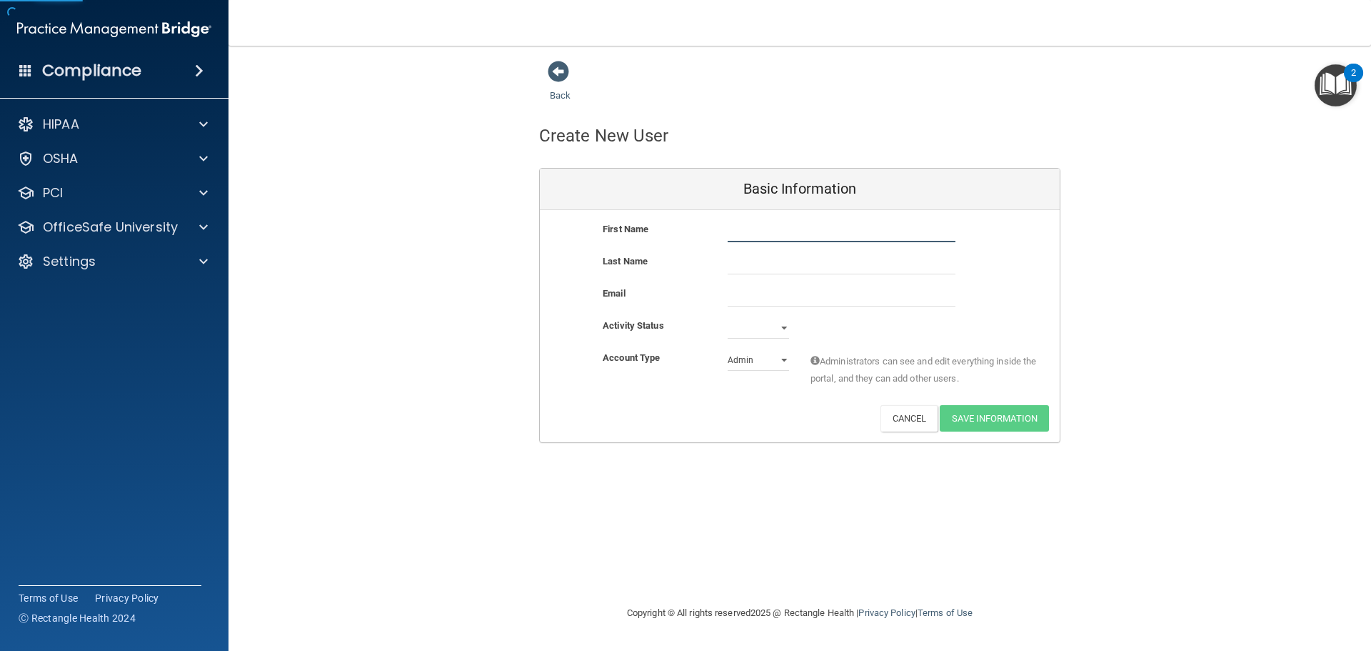
click at [729, 231] on input "text" at bounding box center [842, 231] width 228 height 21
type input "[PERSON_NAME]"
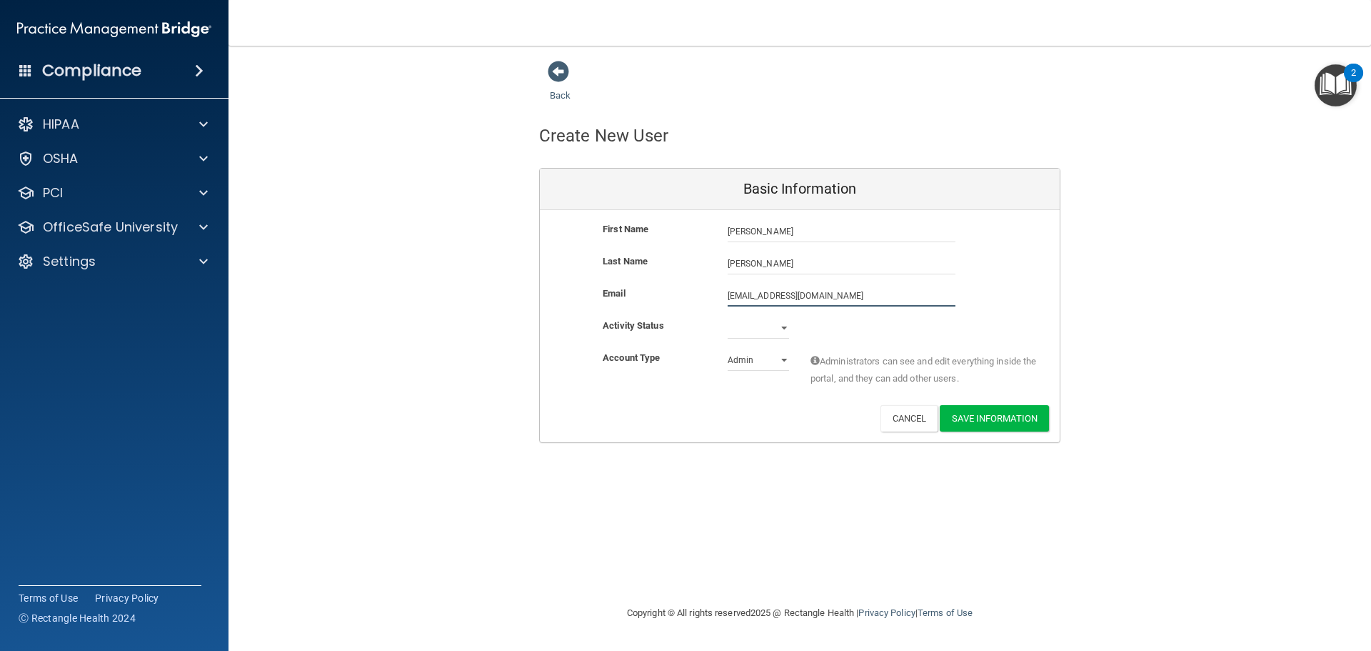
type input "[EMAIL_ADDRESS][DOMAIN_NAME]"
drag, startPoint x: 765, startPoint y: 333, endPoint x: 757, endPoint y: 325, distance: 11.6
click at [764, 333] on select "Active Inactive" at bounding box center [758, 327] width 61 height 21
select select "active"
click at [728, 317] on select "Active Inactive" at bounding box center [758, 327] width 61 height 21
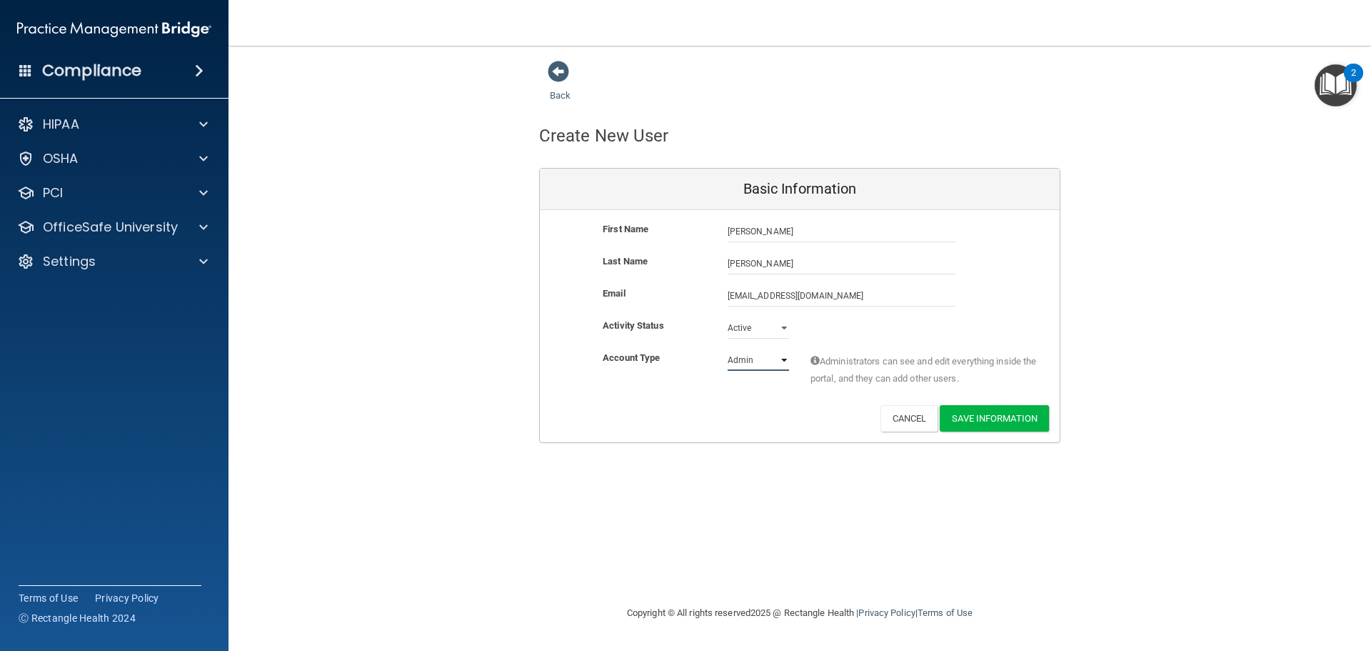
click at [763, 370] on select "Admin Member" at bounding box center [758, 359] width 61 height 21
click at [728, 349] on select "Admin Member" at bounding box center [758, 359] width 61 height 21
click at [974, 417] on button "Save Information" at bounding box center [994, 418] width 109 height 26
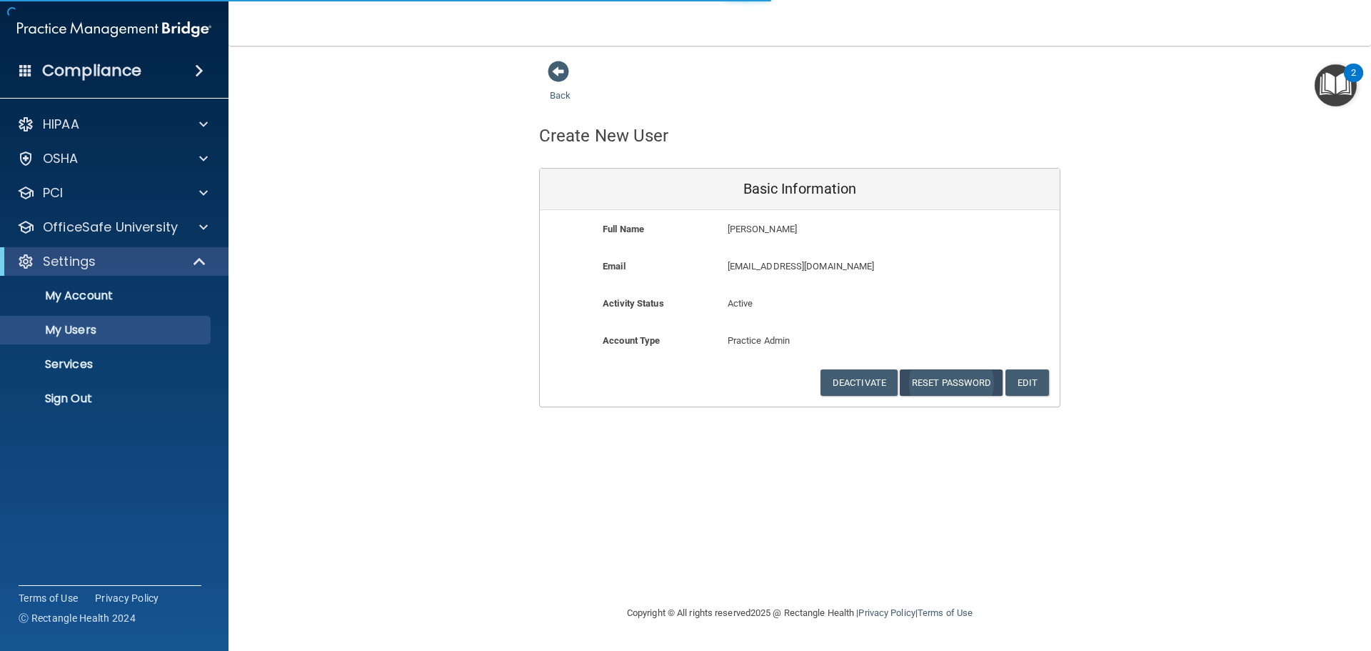
select select "20"
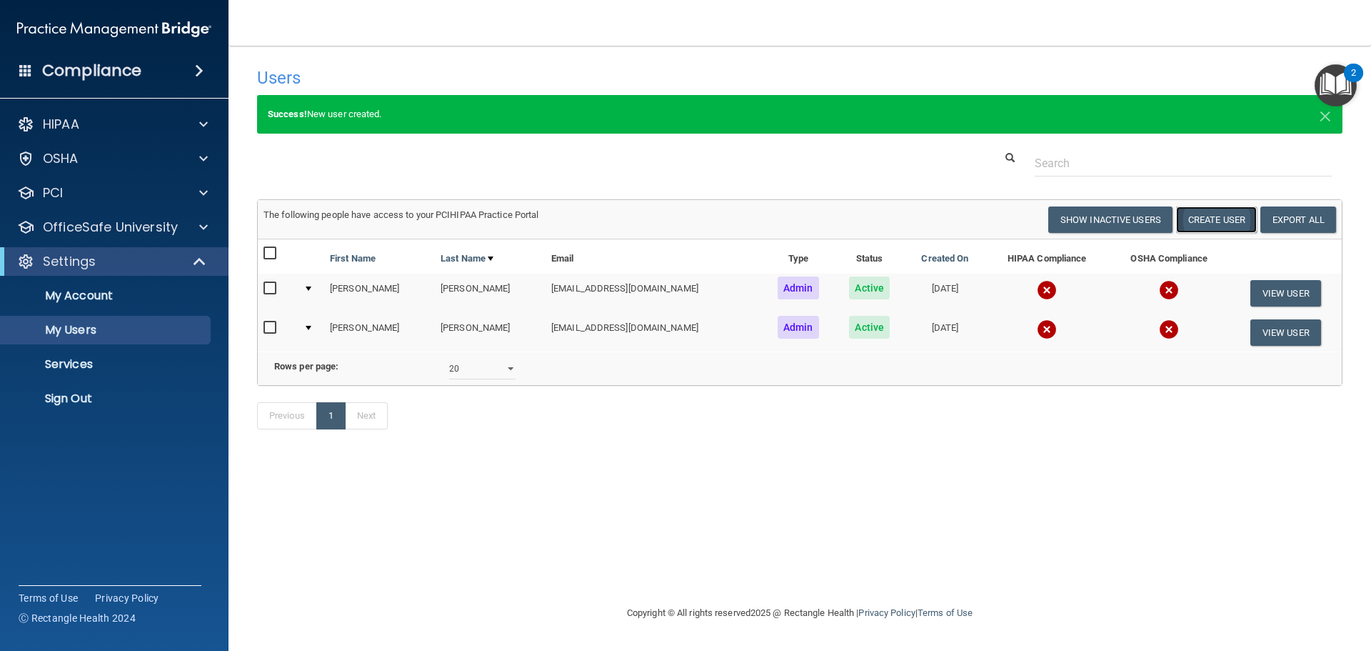
click at [1212, 210] on button "Create User" at bounding box center [1216, 219] width 81 height 26
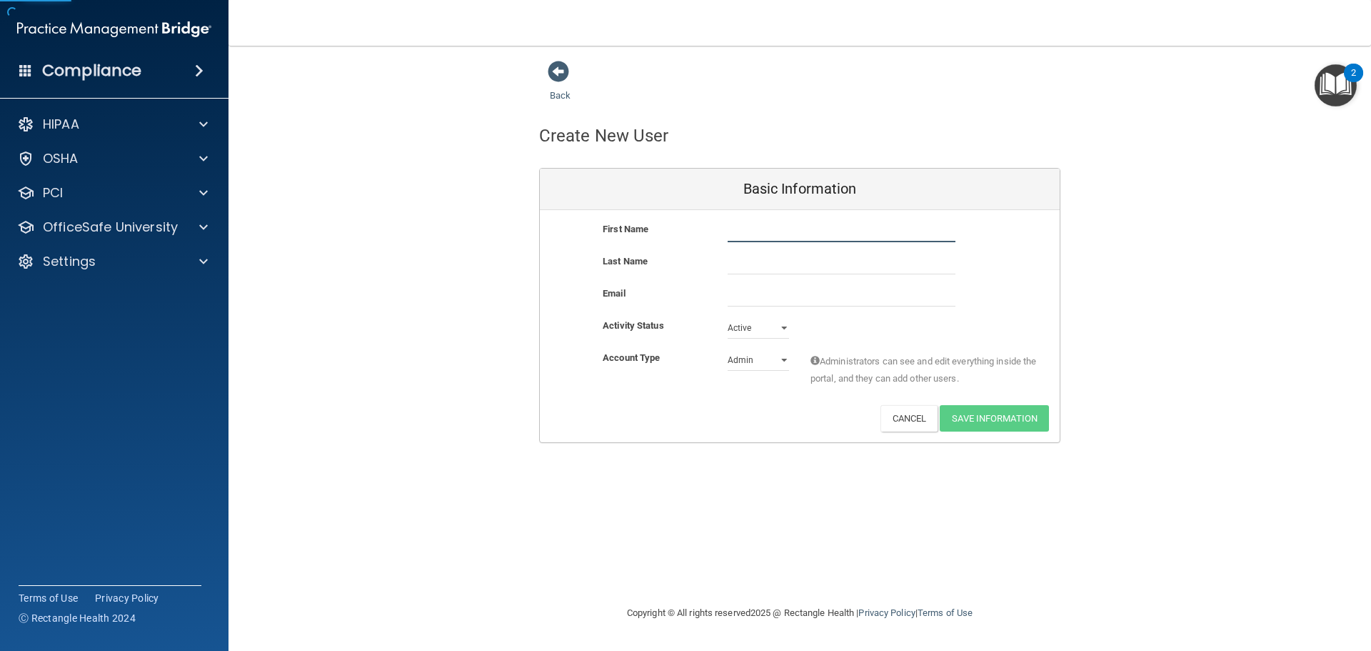
click at [775, 236] on input "text" at bounding box center [842, 231] width 228 height 21
type input "[PERSON_NAME]"
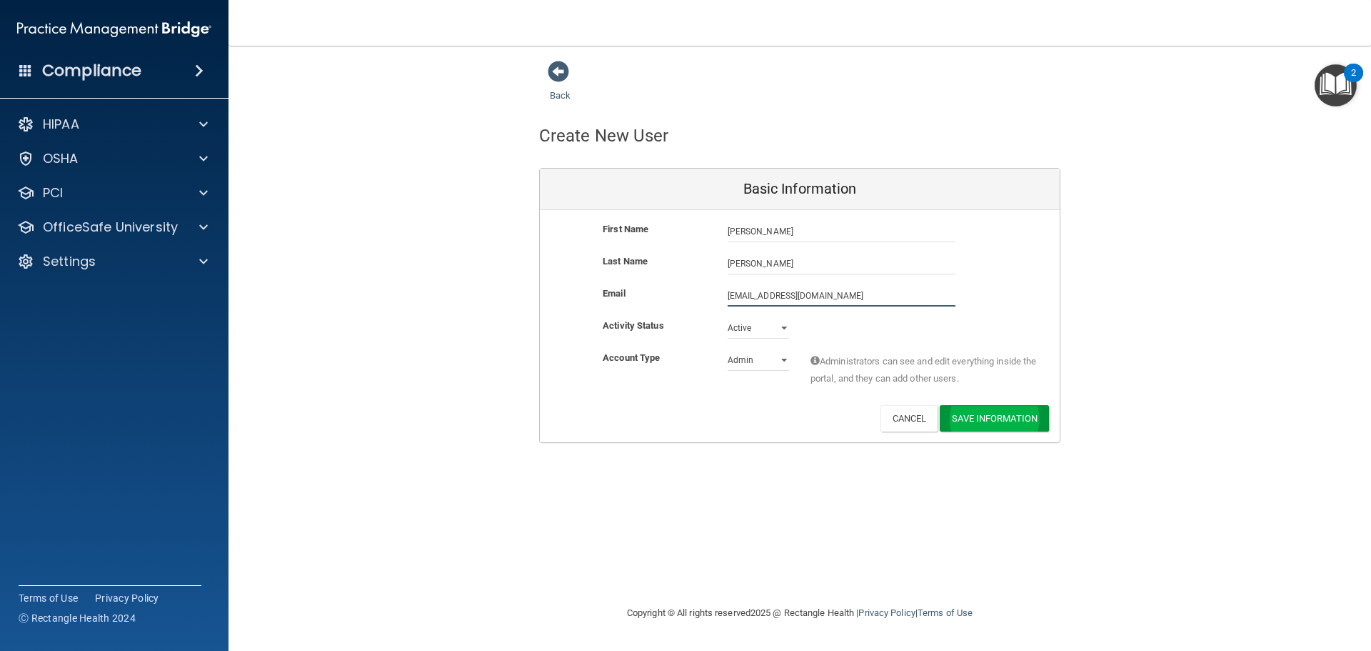
type input "[EMAIL_ADDRESS][DOMAIN_NAME]"
click at [1011, 426] on button "Save Information" at bounding box center [994, 418] width 109 height 26
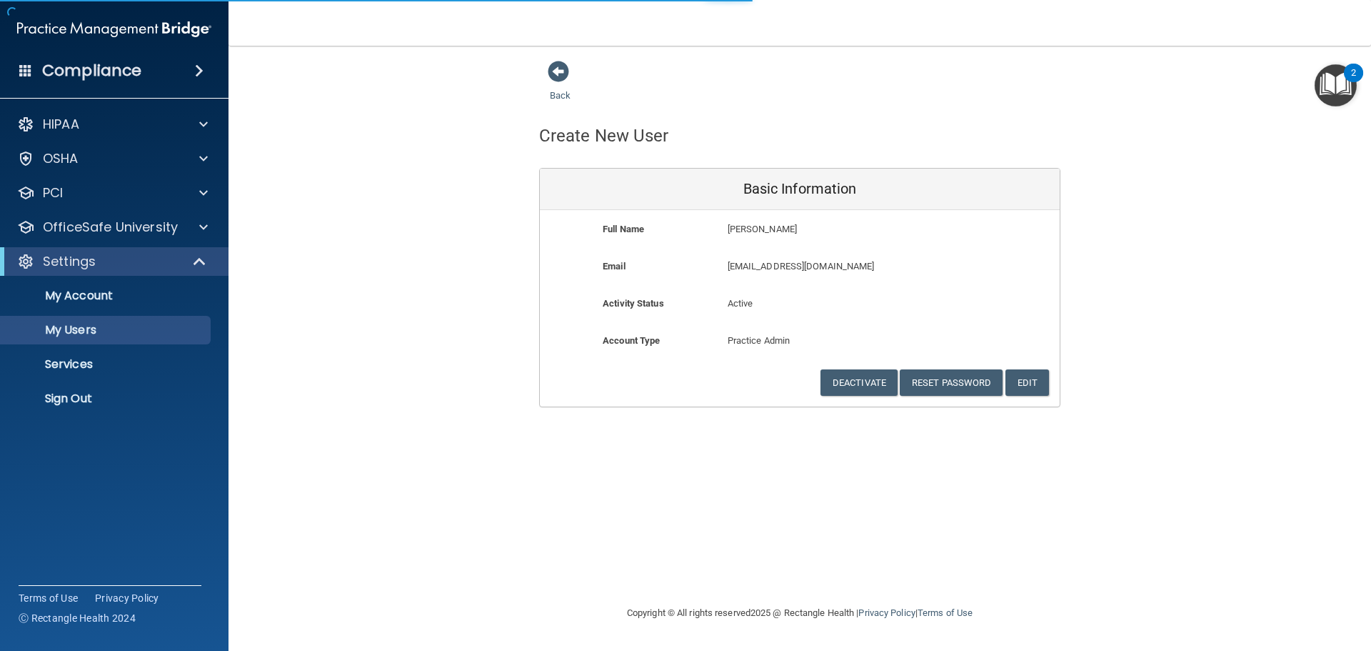
select select "20"
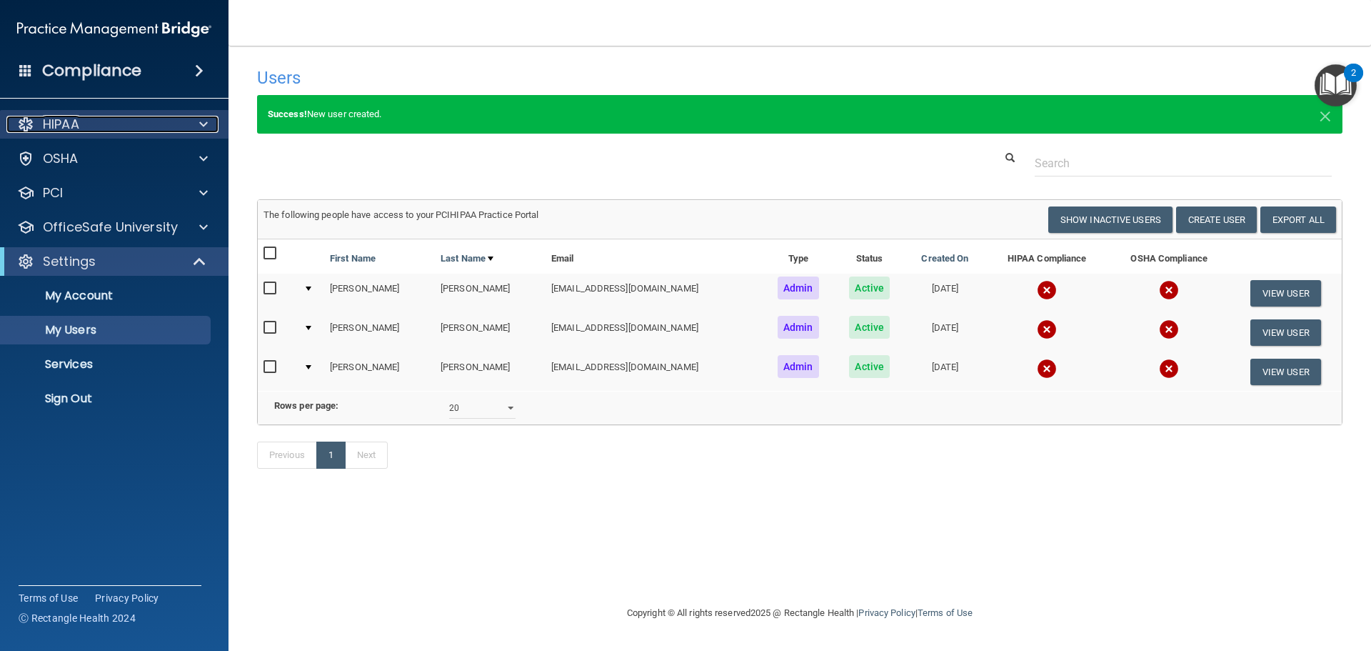
click at [79, 129] on p "HIPAA" at bounding box center [61, 124] width 36 height 17
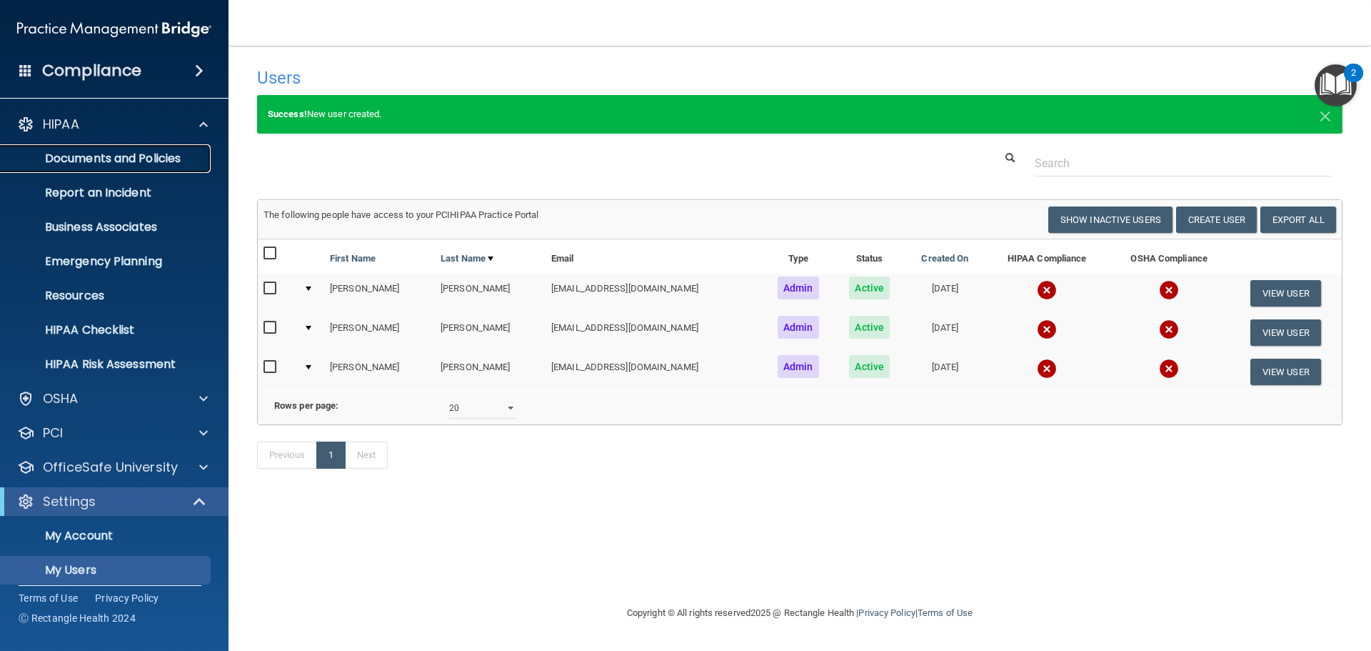
click at [129, 158] on p "Documents and Policies" at bounding box center [106, 158] width 195 height 14
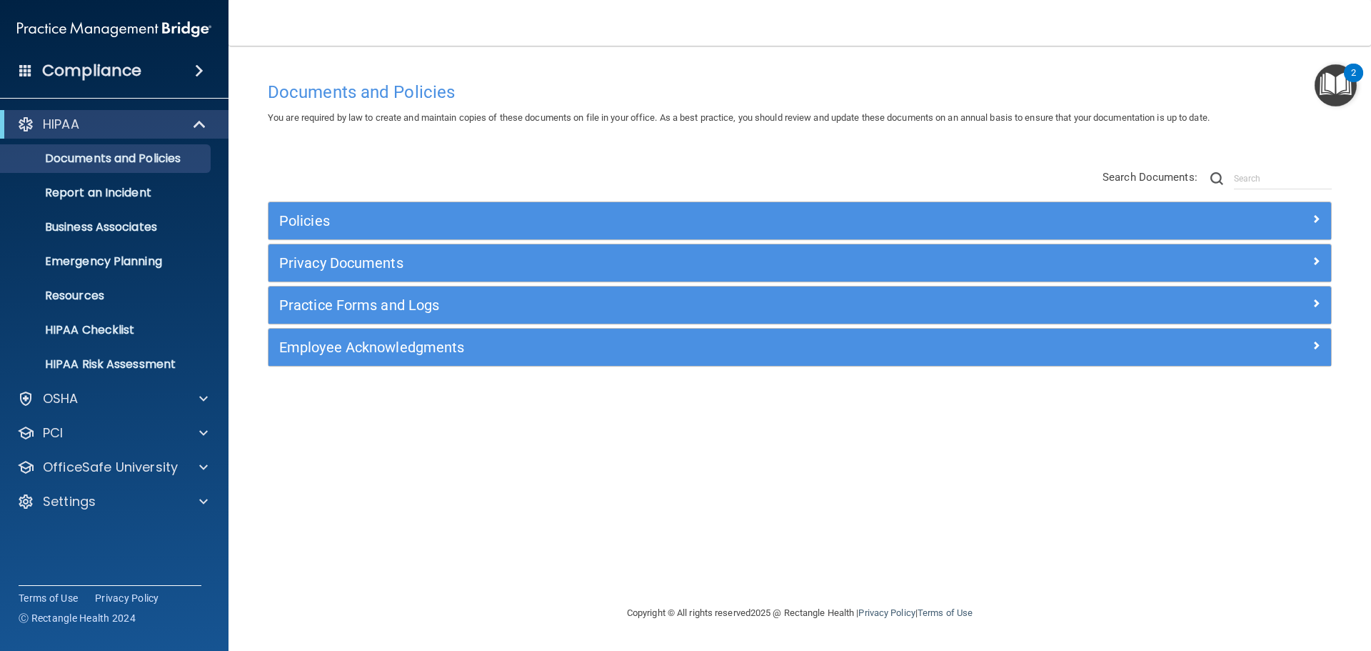
click at [1335, 79] on img "Open Resource Center, 2 new notifications" at bounding box center [1336, 85] width 42 height 42
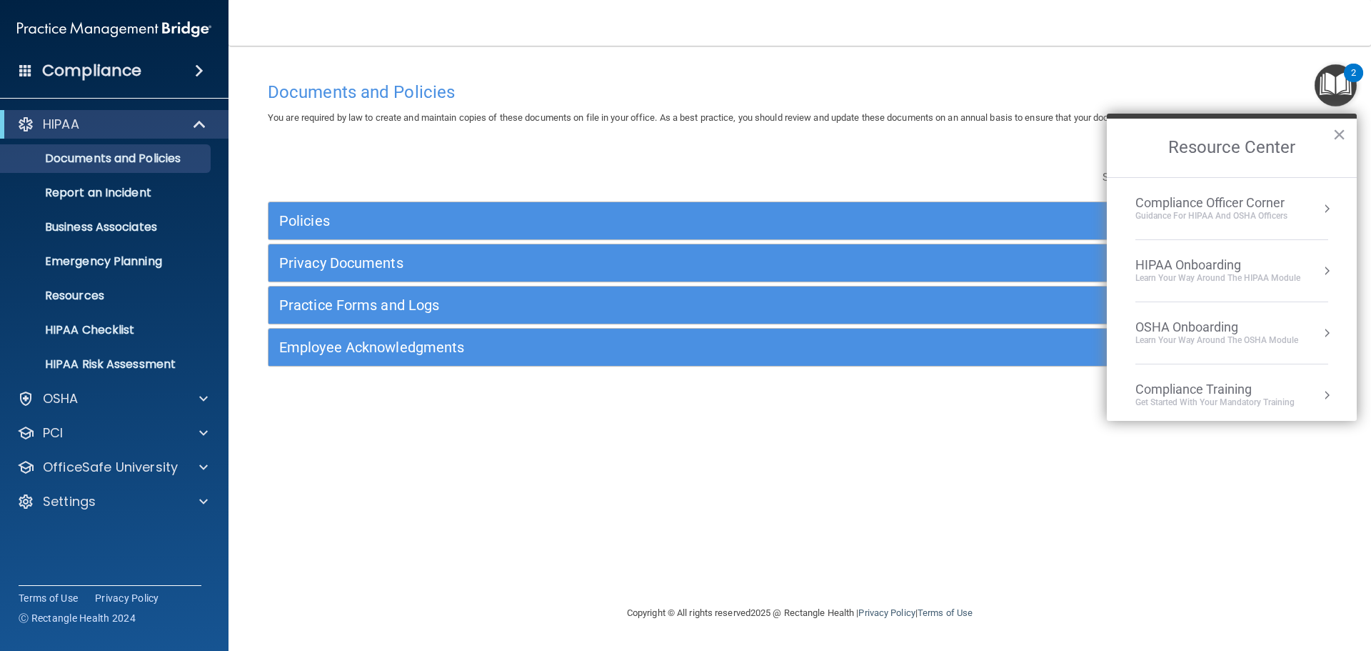
click at [1193, 394] on div "Compliance Training" at bounding box center [1214, 389] width 159 height 16
click at [1212, 195] on div "HIPAA Training for Admins" at bounding box center [1192, 201] width 149 height 13
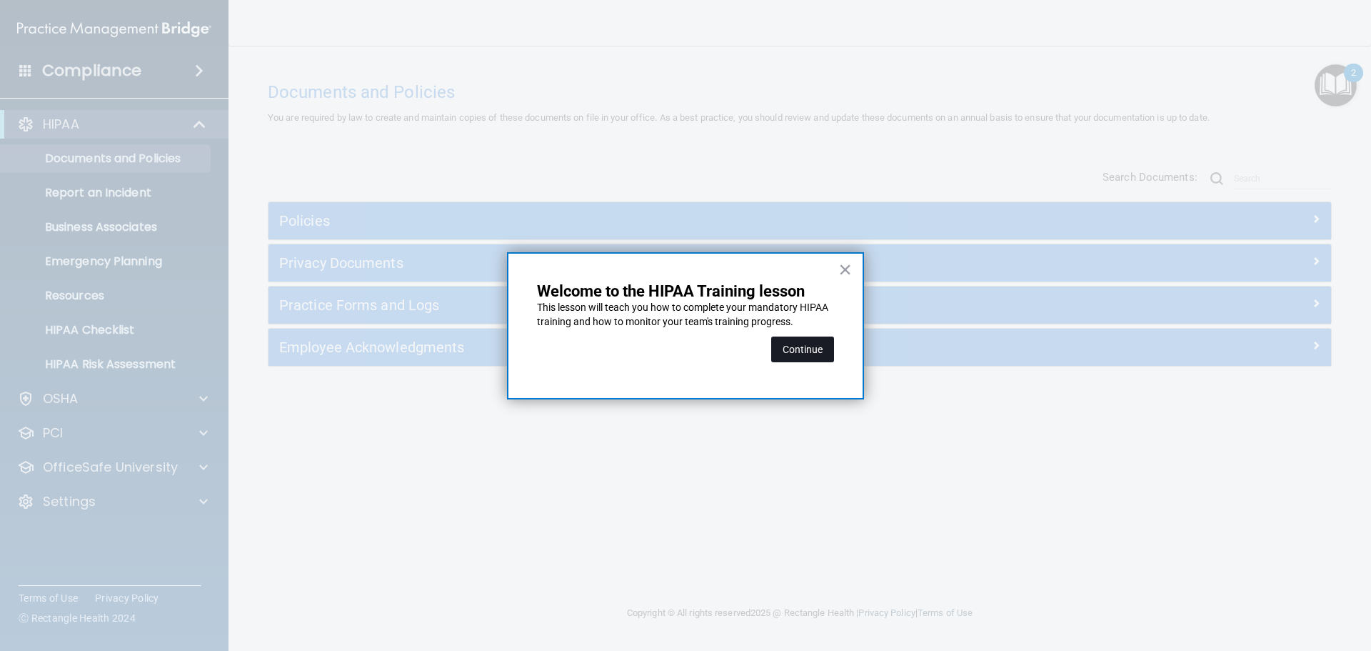
click at [790, 356] on button "Continue" at bounding box center [802, 349] width 63 height 26
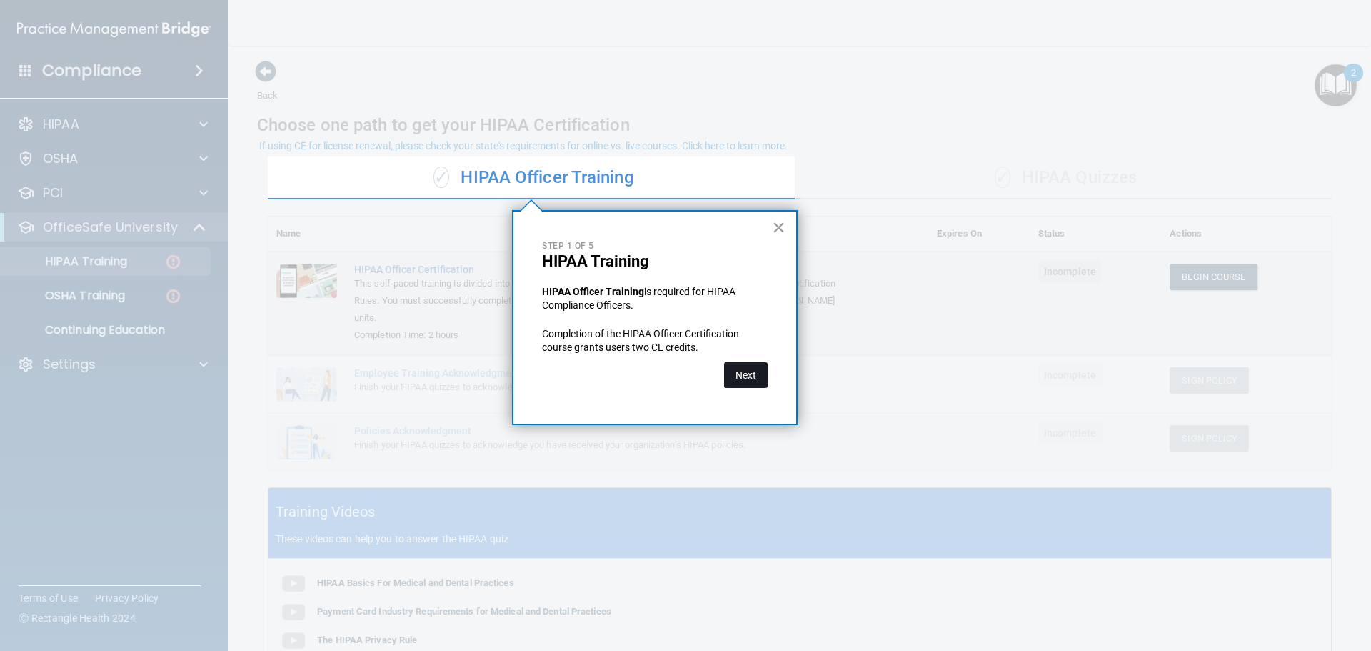
click at [753, 380] on button "Next" at bounding box center [746, 375] width 44 height 26
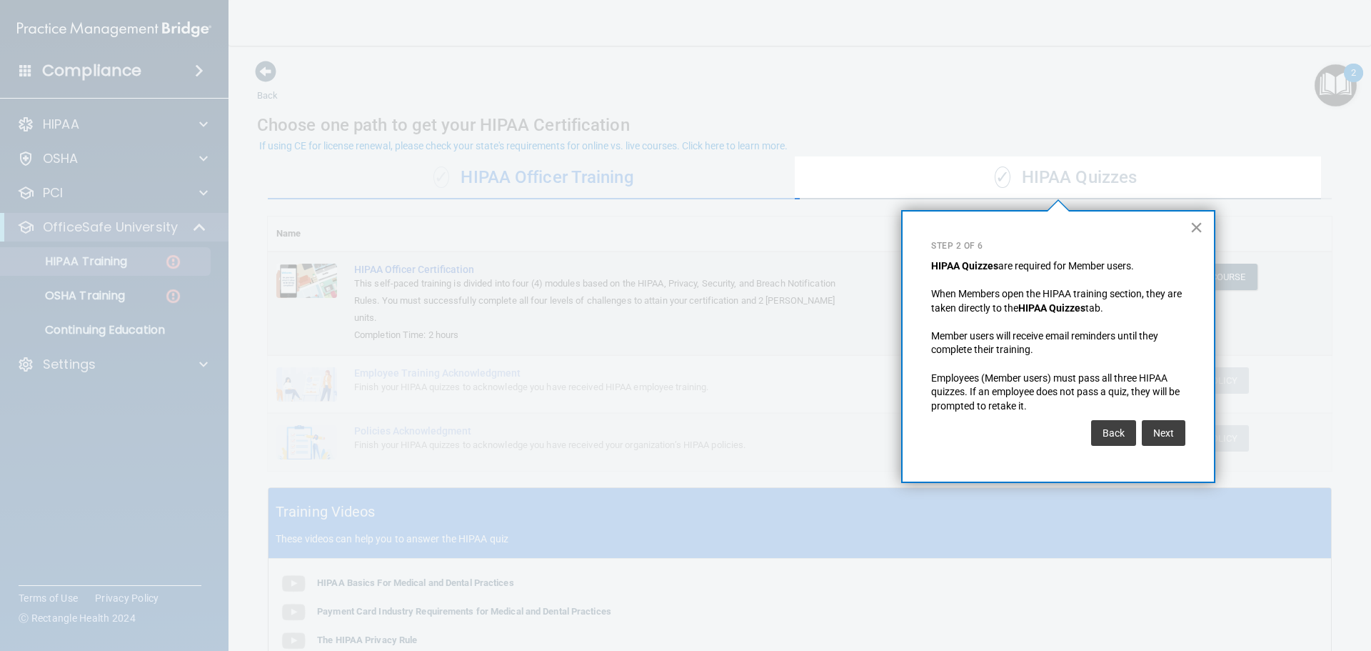
click at [1196, 226] on button "×" at bounding box center [1197, 227] width 14 height 23
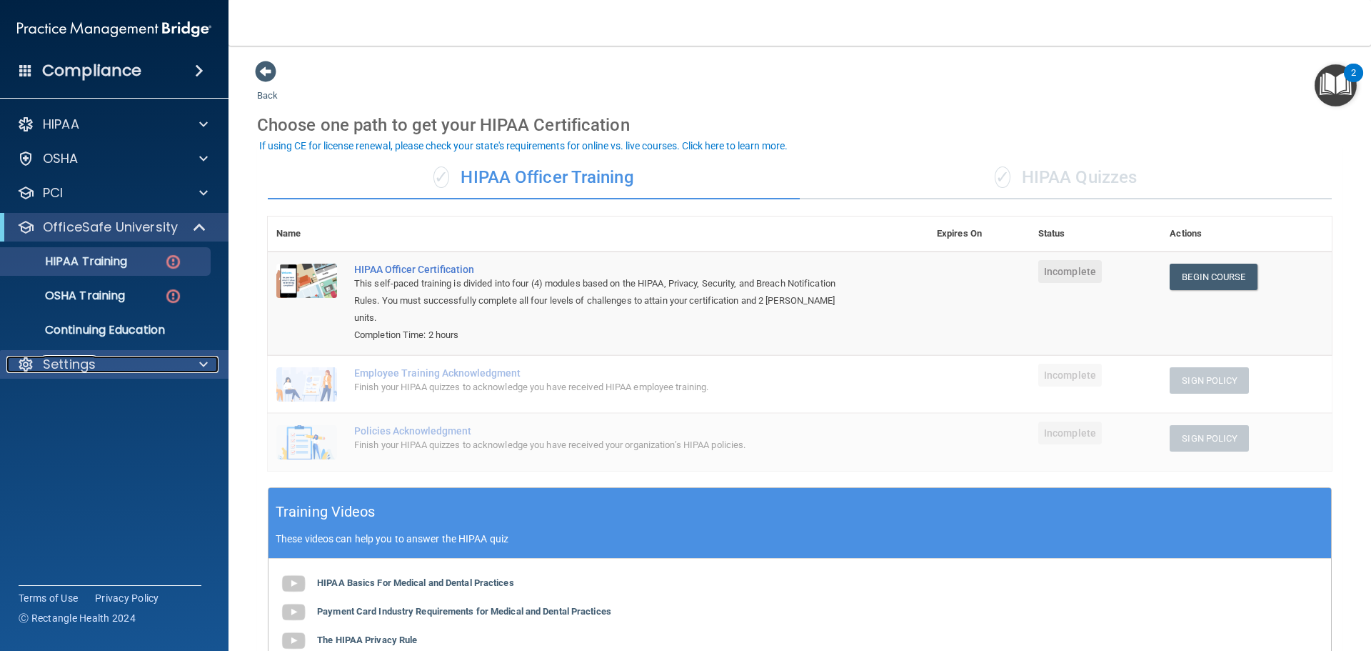
click at [51, 366] on p "Settings" at bounding box center [69, 364] width 53 height 17
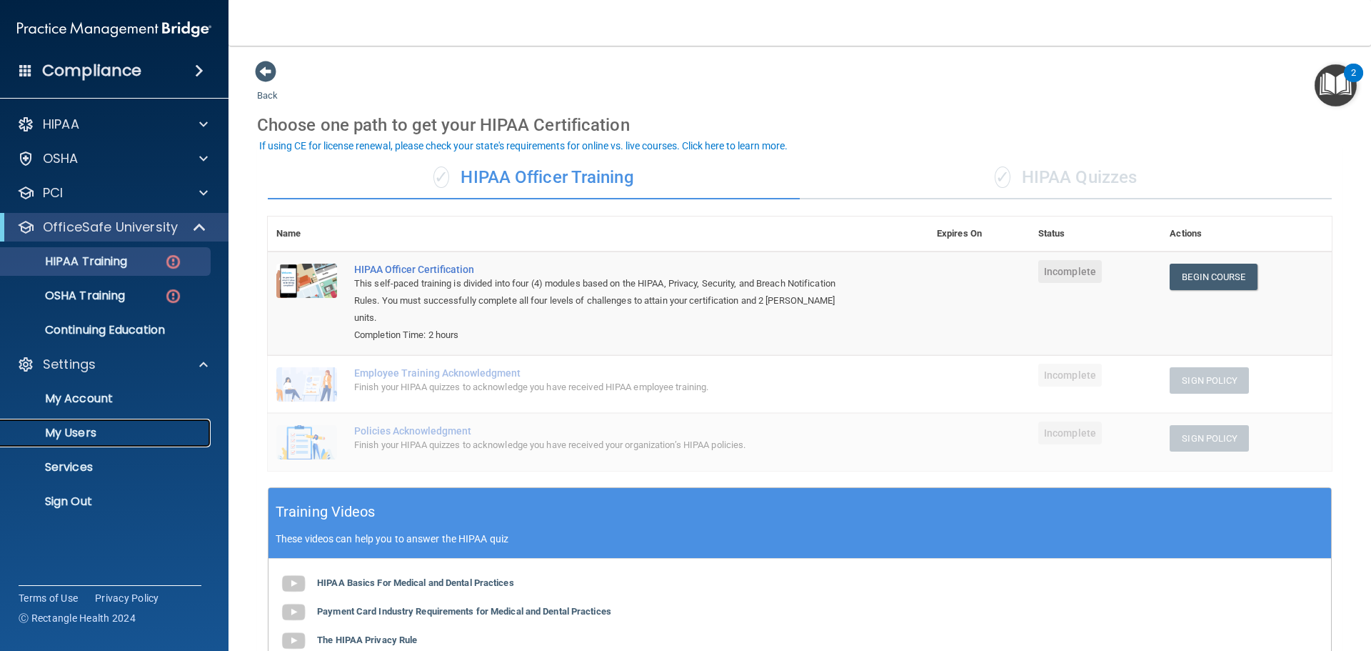
click at [85, 441] on link "My Users" at bounding box center [98, 432] width 225 height 29
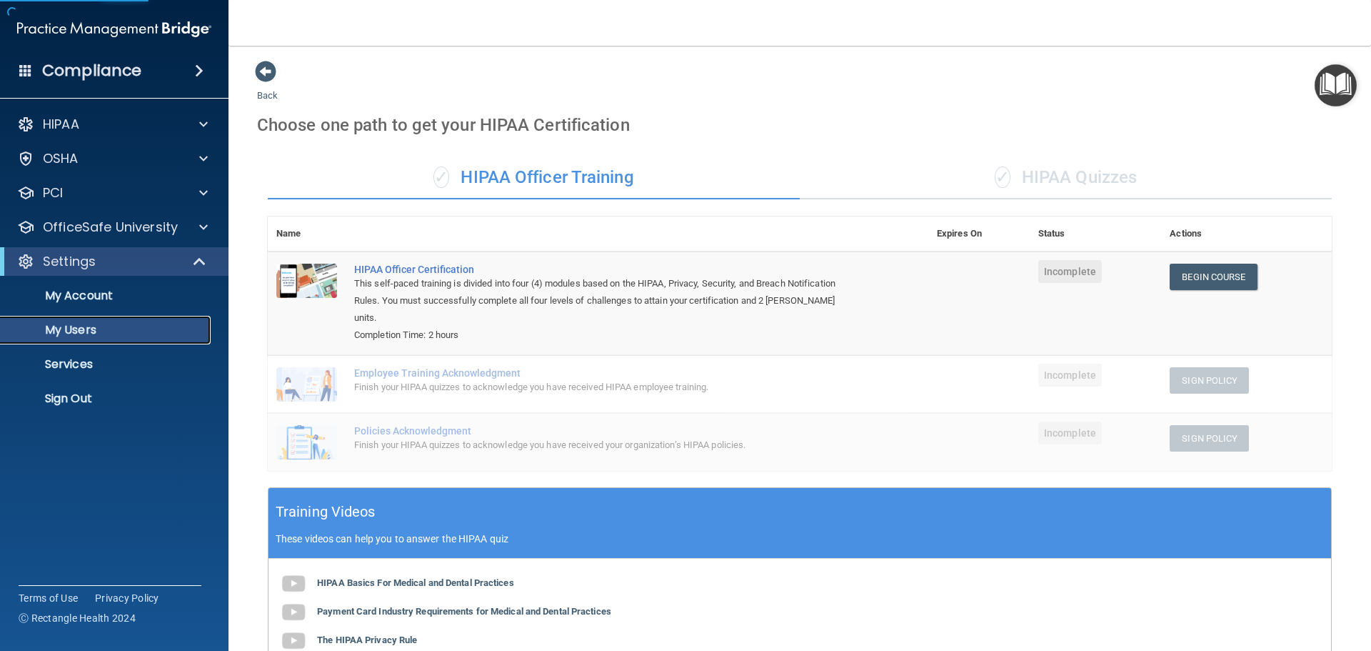
select select "20"
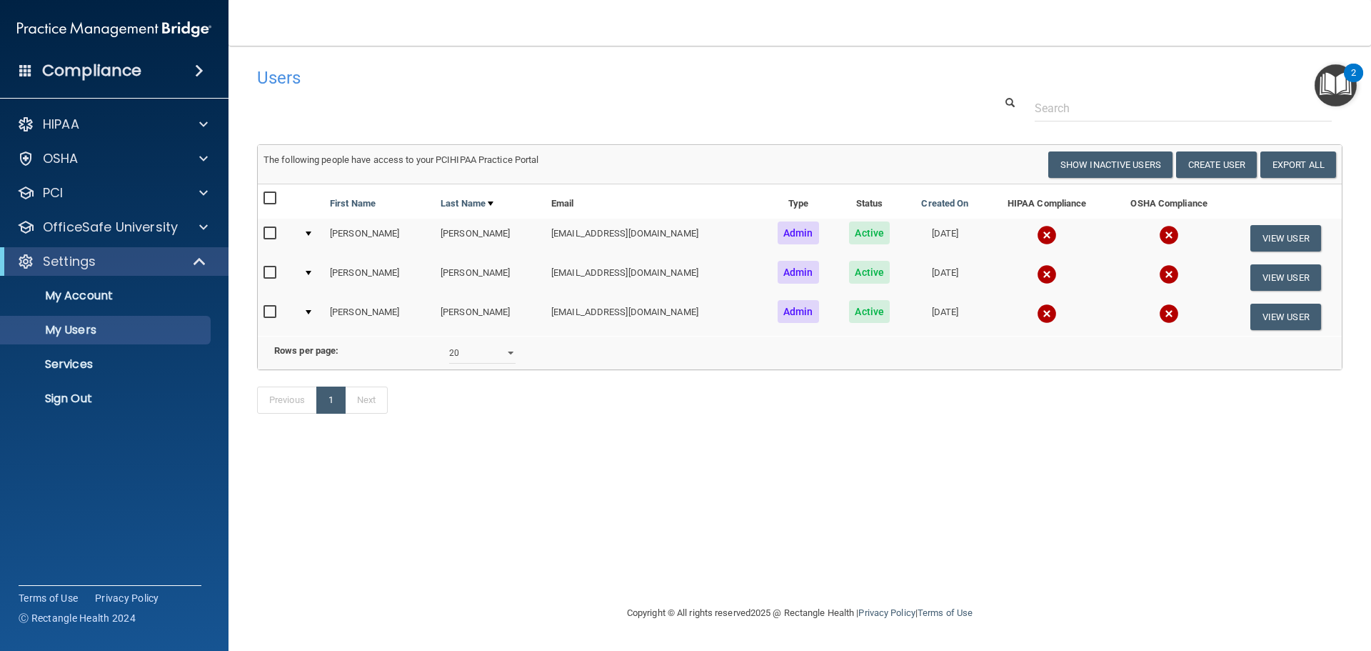
click at [494, 275] on td "[PERSON_NAME]" at bounding box center [490, 277] width 111 height 39
click at [276, 270] on input "checkbox" at bounding box center [271, 272] width 16 height 11
checkbox input "true"
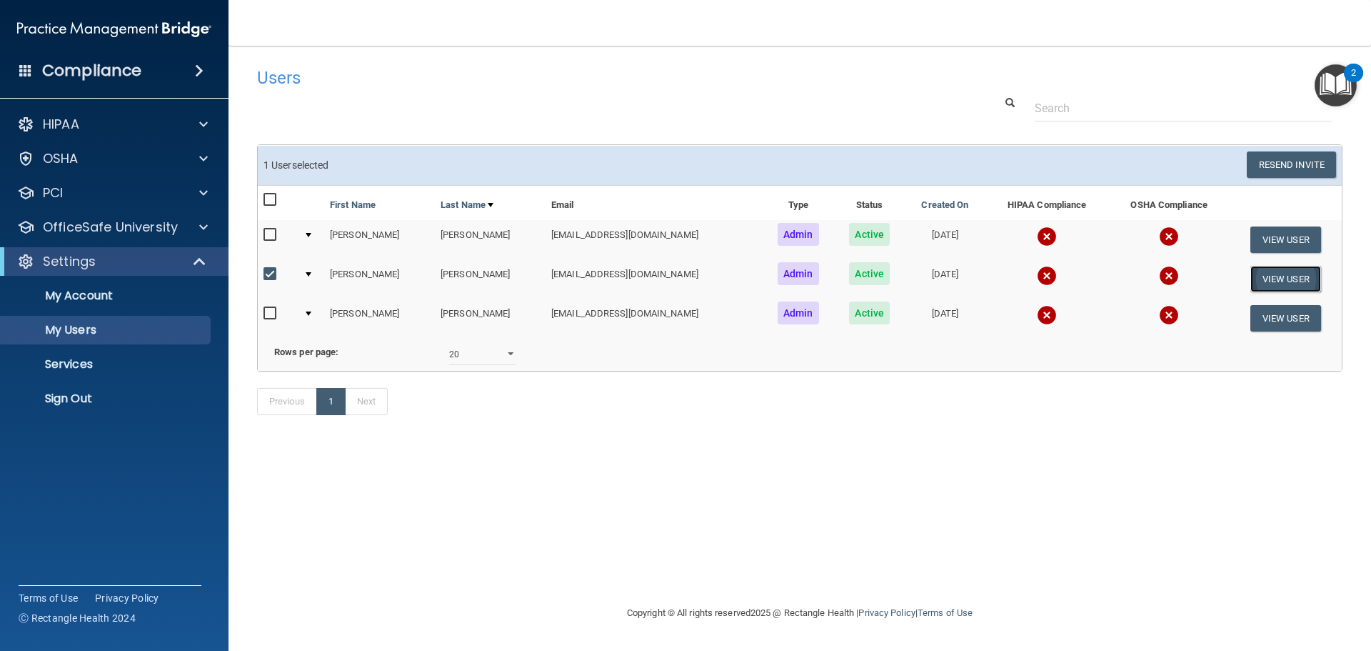
click at [1270, 279] on button "View User" at bounding box center [1285, 279] width 71 height 26
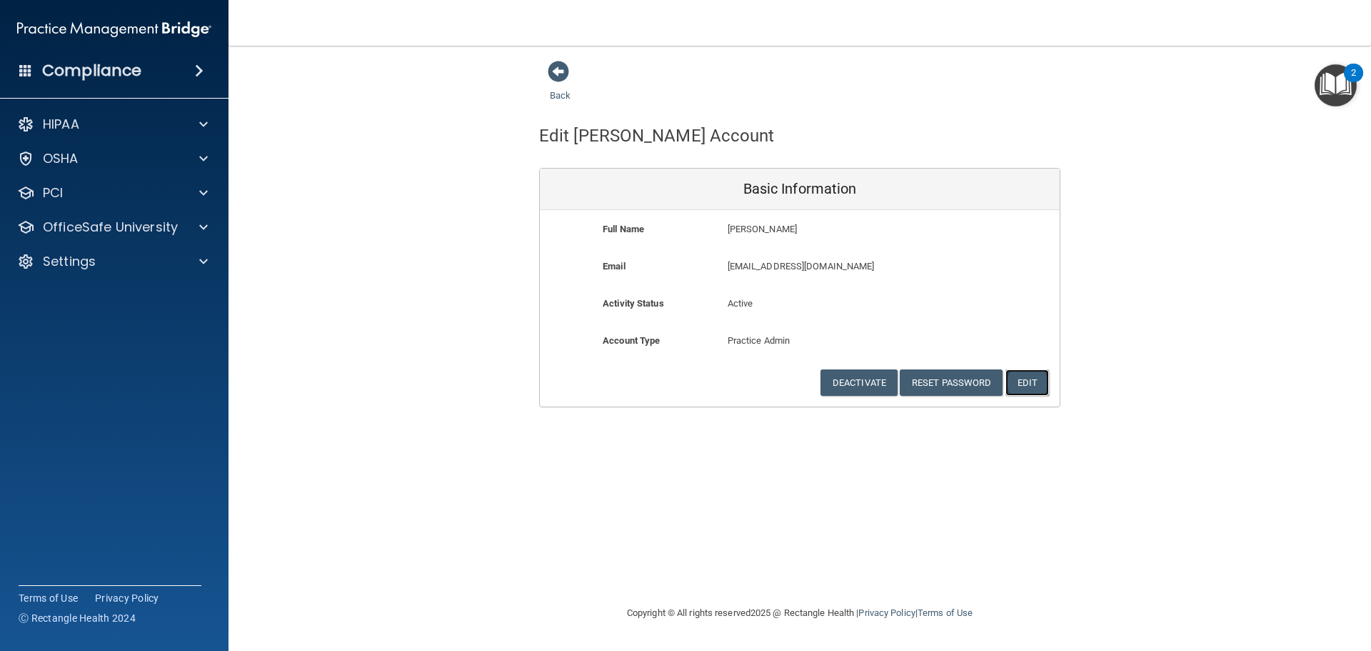
click at [1033, 378] on button "Edit" at bounding box center [1027, 382] width 44 height 26
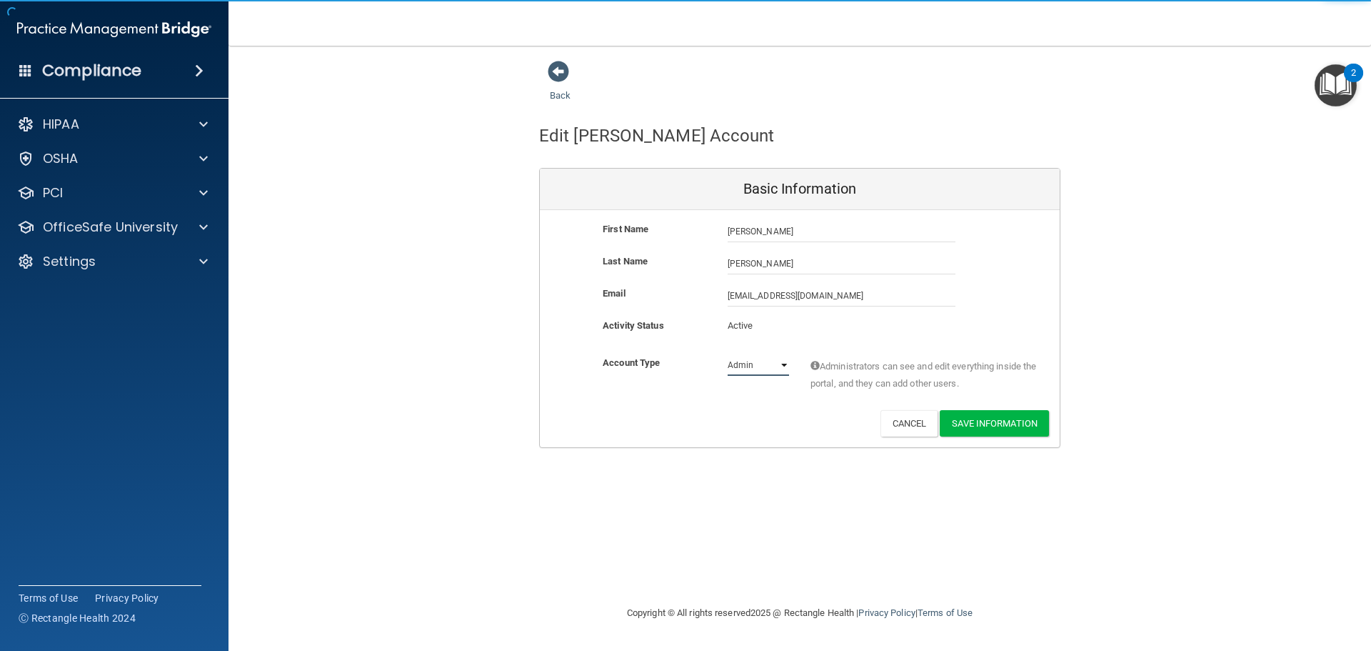
click at [748, 367] on select "Admin Member" at bounding box center [758, 364] width 61 height 21
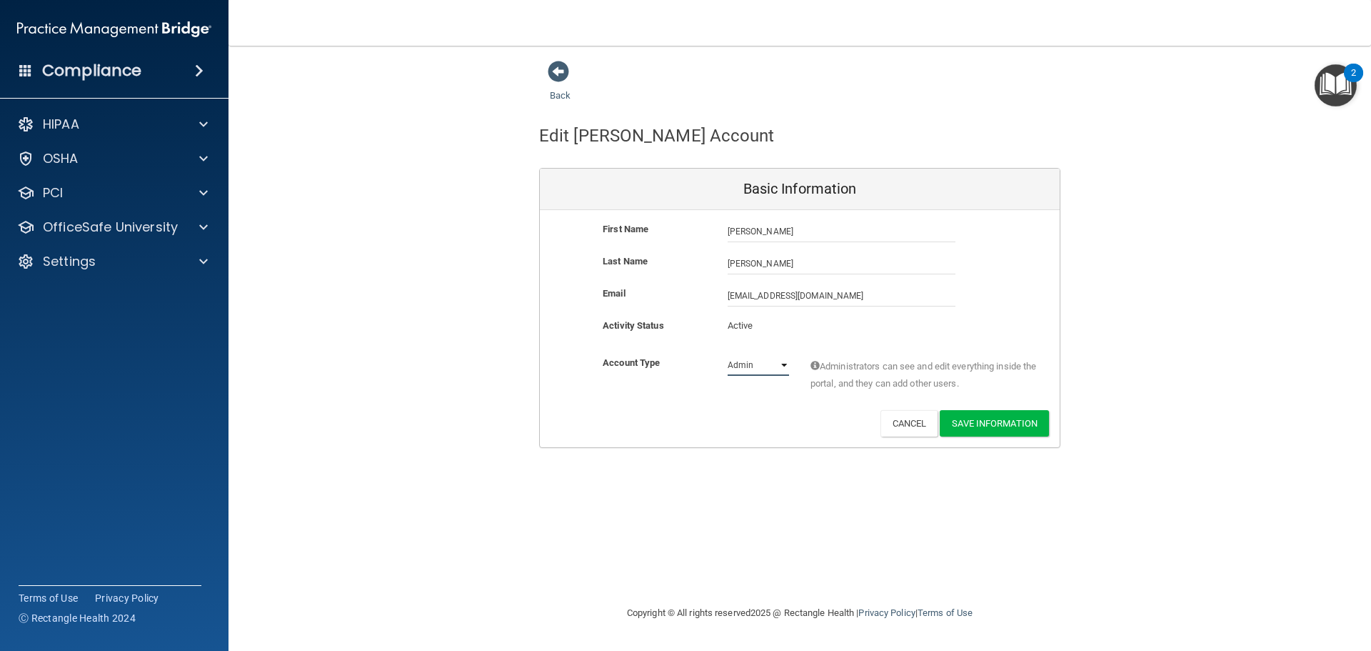
select select "practice_member"
click at [728, 354] on select "Admin Member" at bounding box center [758, 364] width 61 height 21
click at [979, 431] on button "Save Information" at bounding box center [994, 423] width 109 height 26
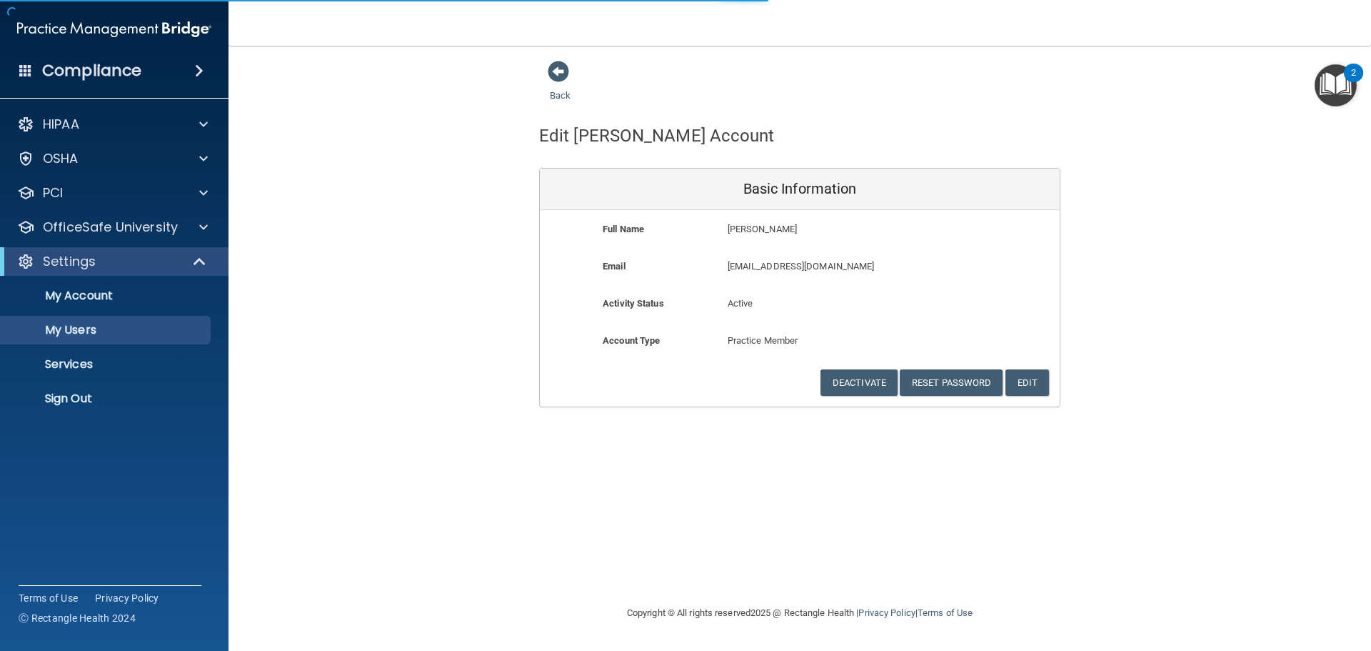
select select "20"
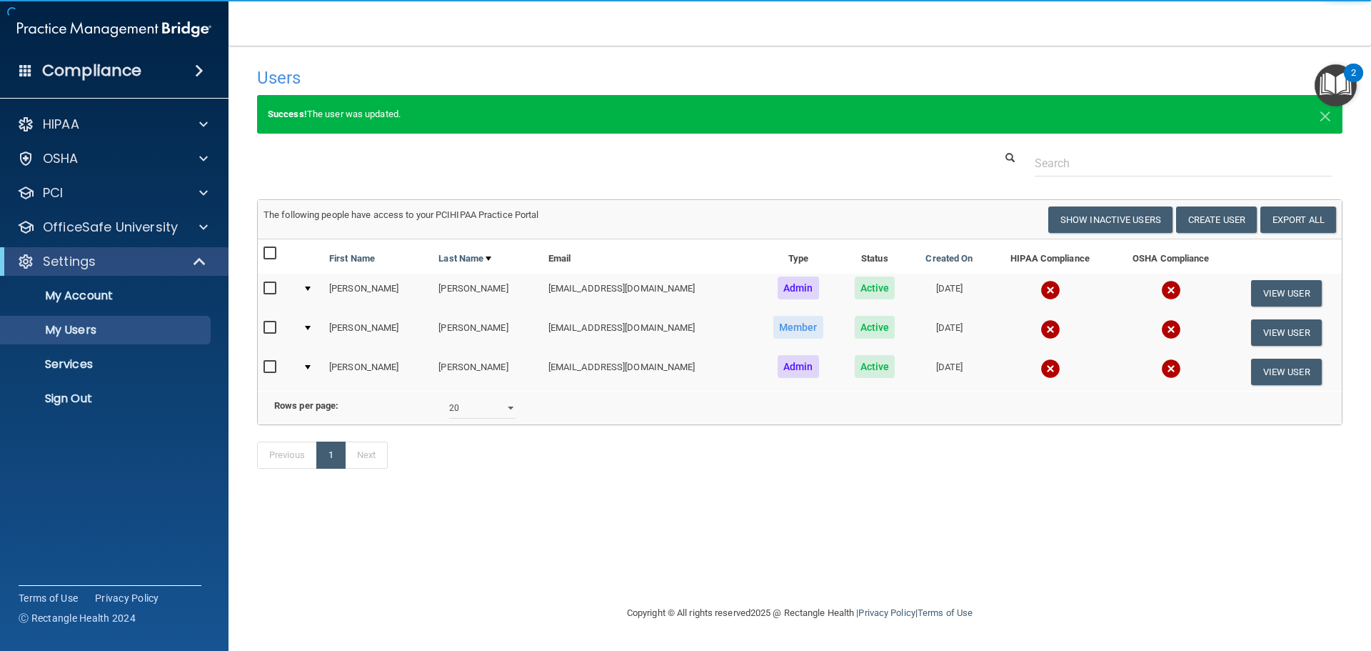
click at [266, 286] on input "checkbox" at bounding box center [271, 288] width 16 height 11
checkbox input "true"
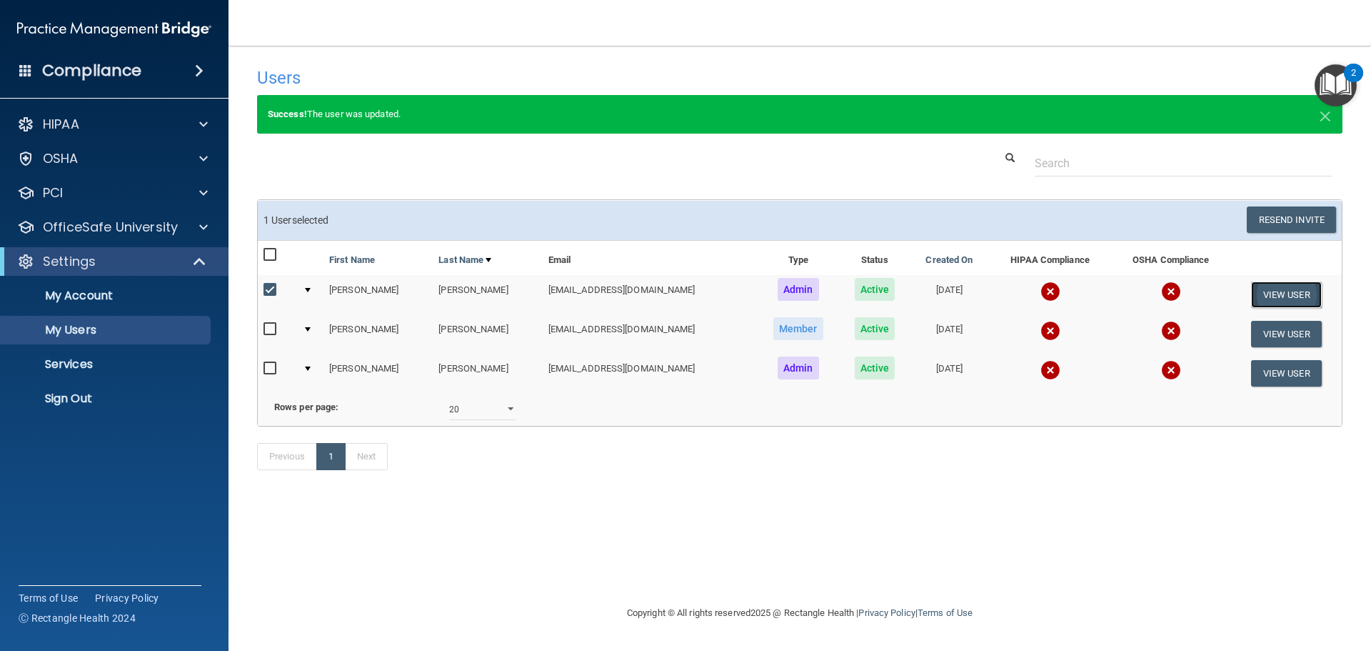
click at [1270, 292] on button "View User" at bounding box center [1286, 294] width 71 height 26
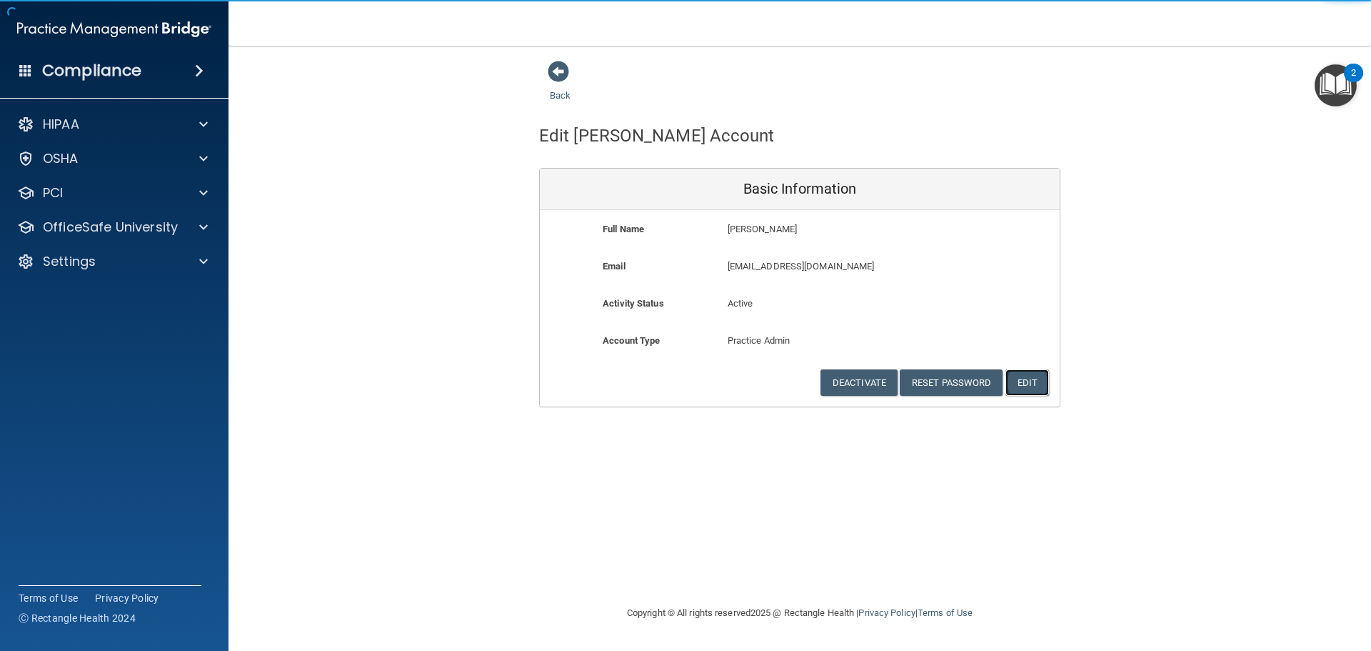
click at [1027, 385] on button "Edit" at bounding box center [1027, 382] width 44 height 26
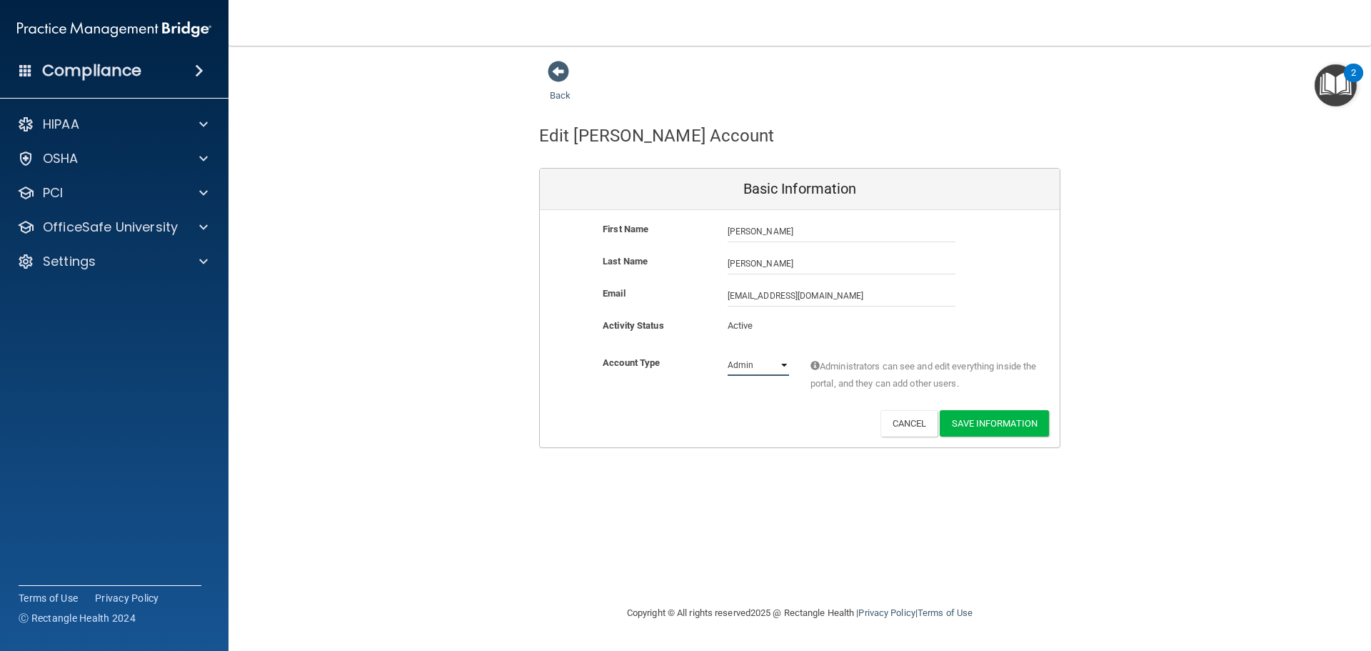
click at [765, 368] on select "Admin Member" at bounding box center [758, 364] width 61 height 21
select select "practice_member"
click at [728, 354] on select "Admin Member" at bounding box center [758, 364] width 61 height 21
click at [999, 431] on button "Save Information" at bounding box center [994, 423] width 109 height 26
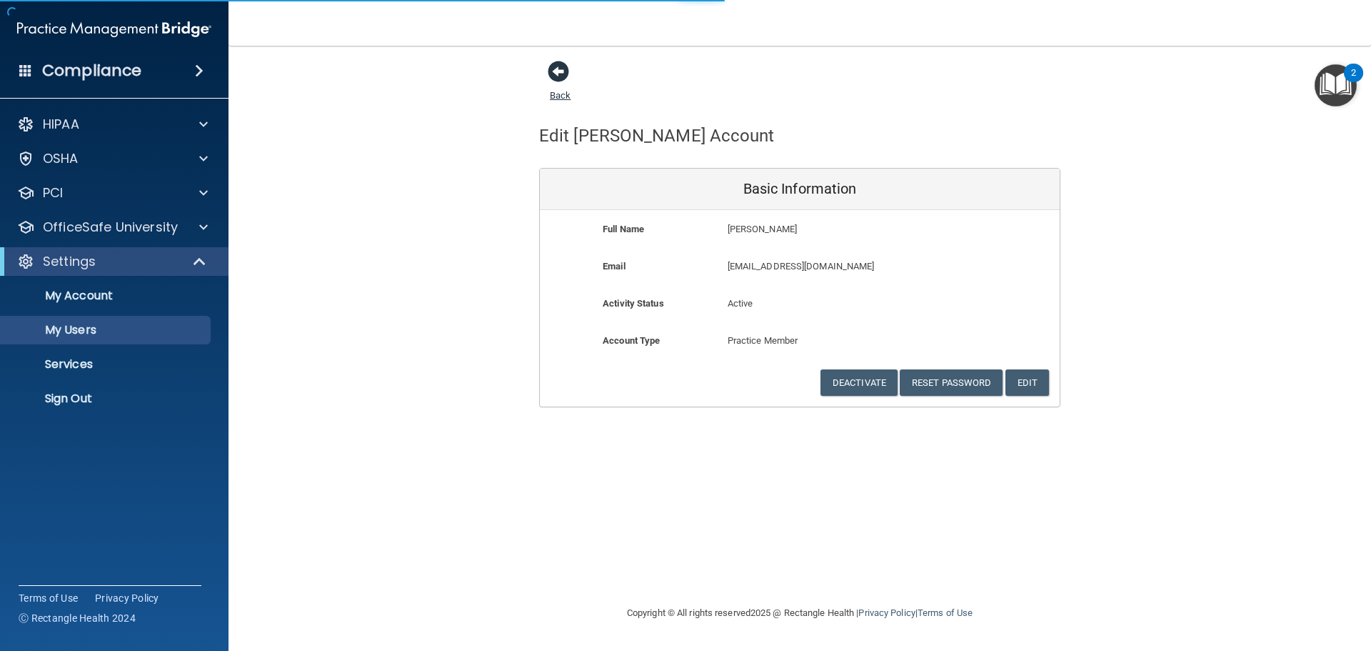
select select "20"
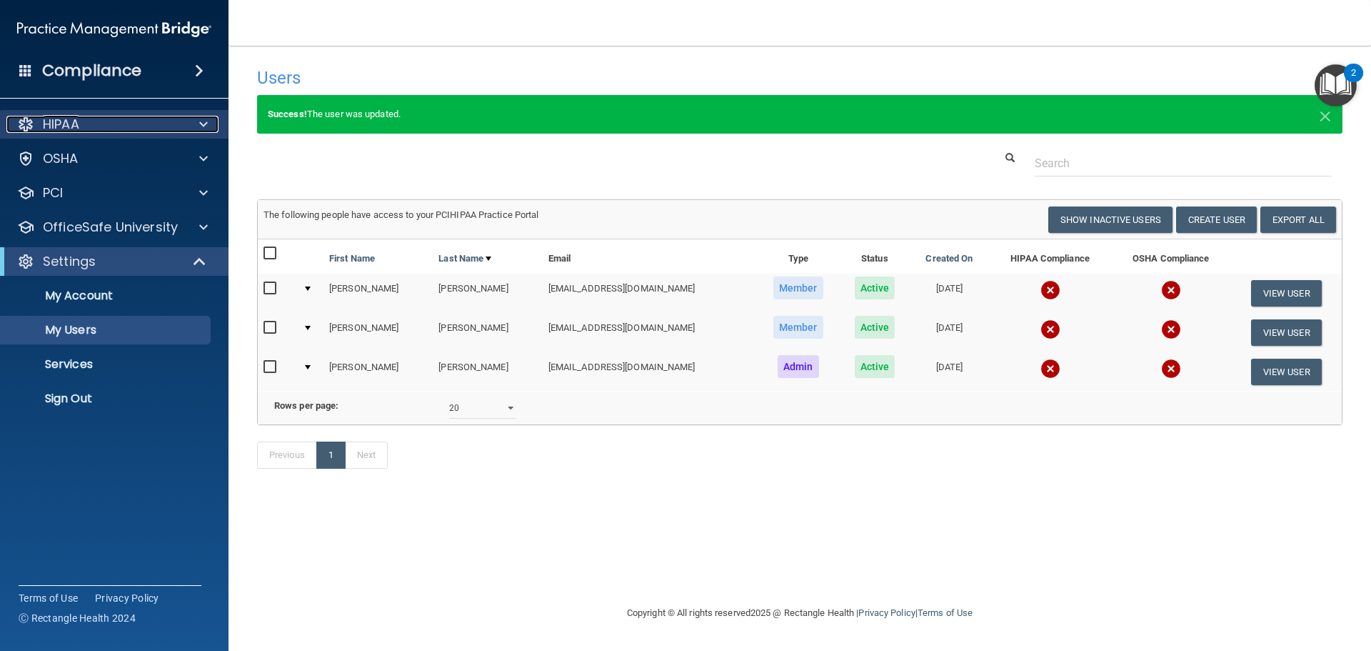
click at [99, 124] on div "HIPAA" at bounding box center [94, 124] width 177 height 17
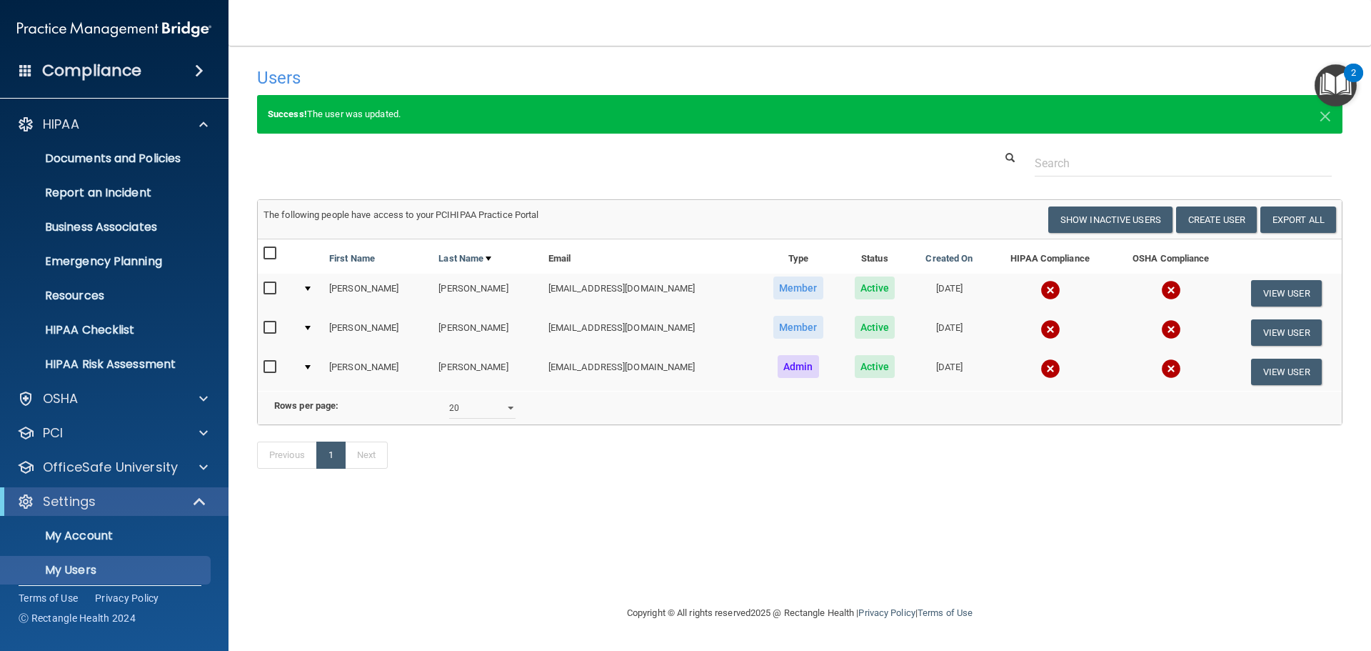
click at [1352, 86] on div "2" at bounding box center [1353, 82] width 5 height 19
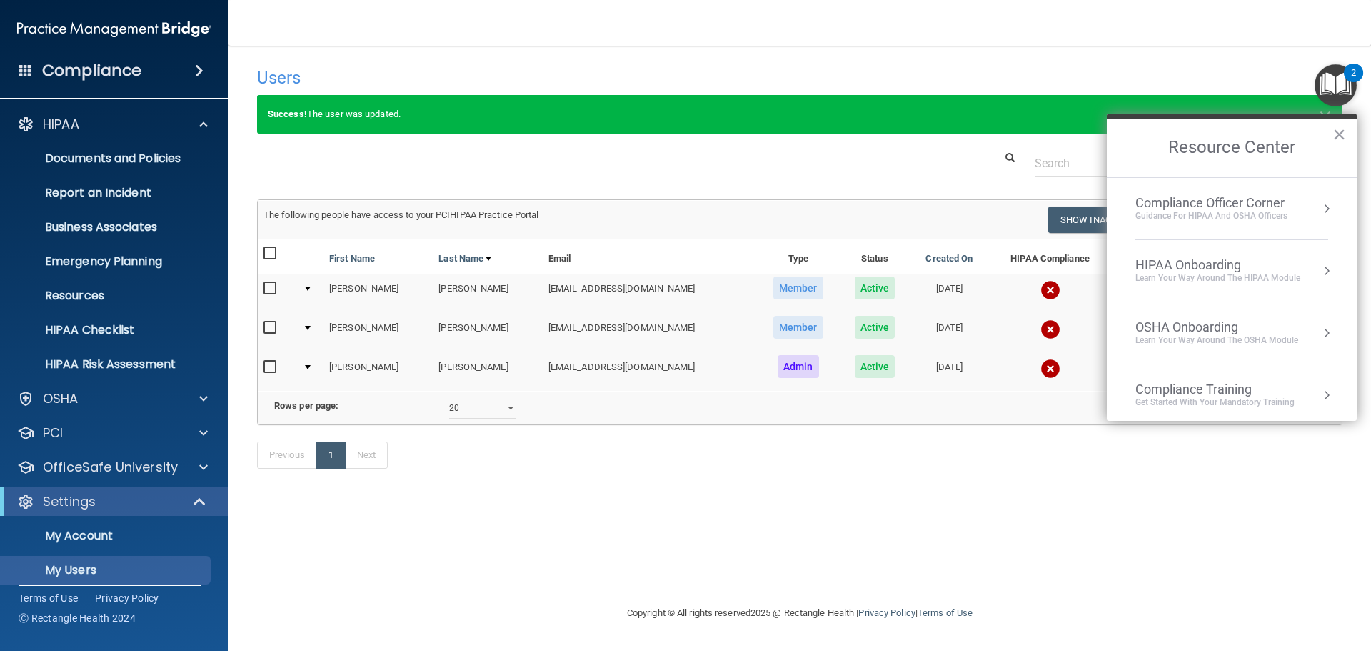
click at [1220, 201] on div "Compliance Officer Corner" at bounding box center [1211, 203] width 152 height 16
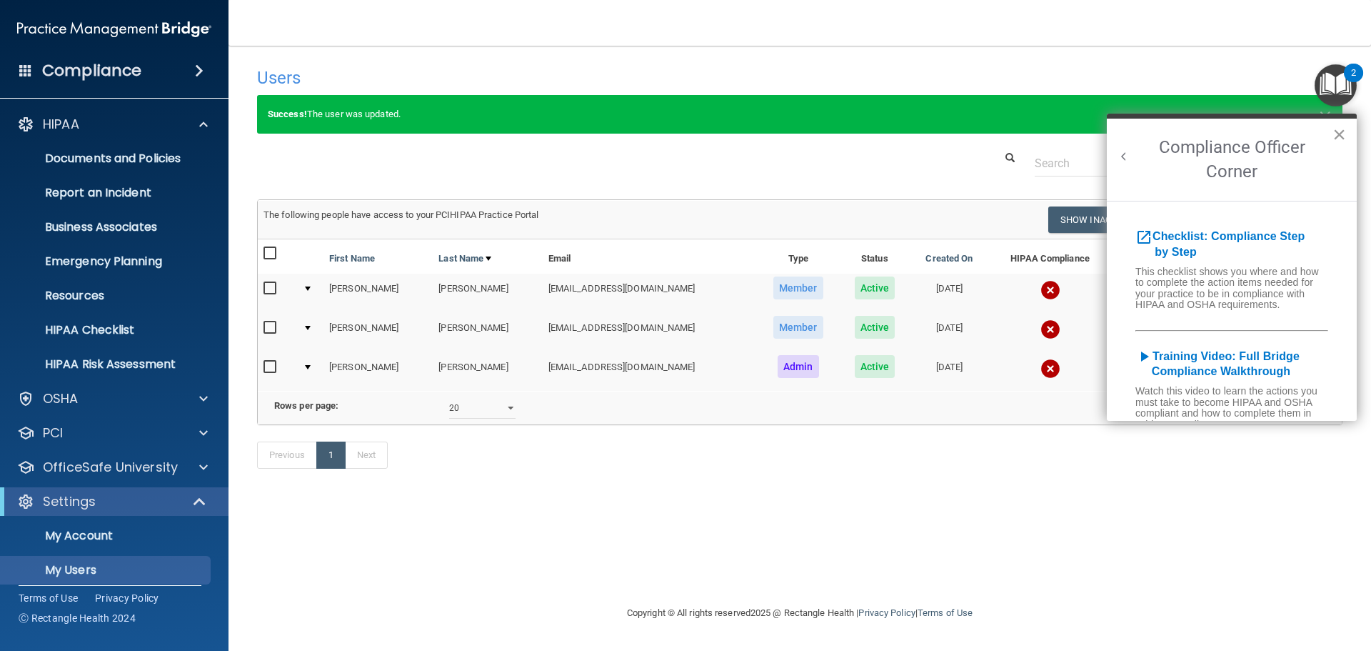
click at [1337, 134] on button "×" at bounding box center [1339, 134] width 14 height 23
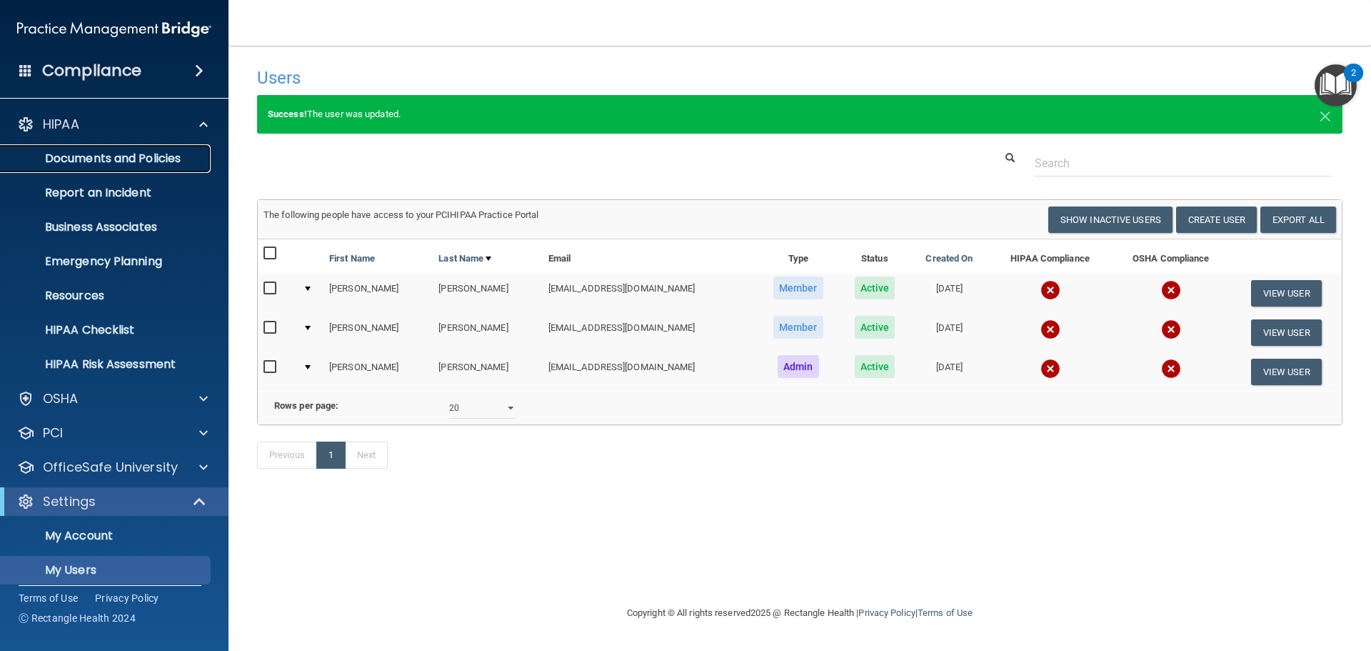
click at [106, 160] on p "Documents and Policies" at bounding box center [106, 158] width 195 height 14
